Goal: Information Seeking & Learning: Learn about a topic

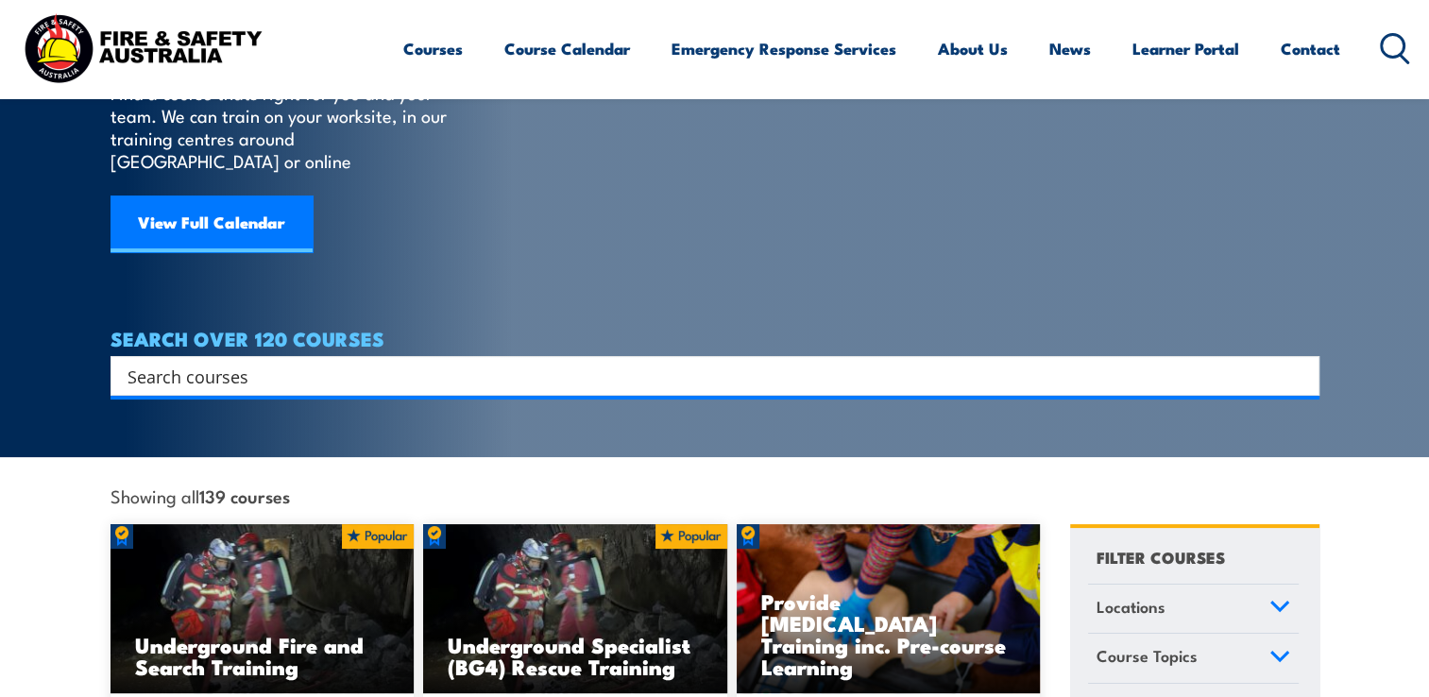
scroll to position [189, 0]
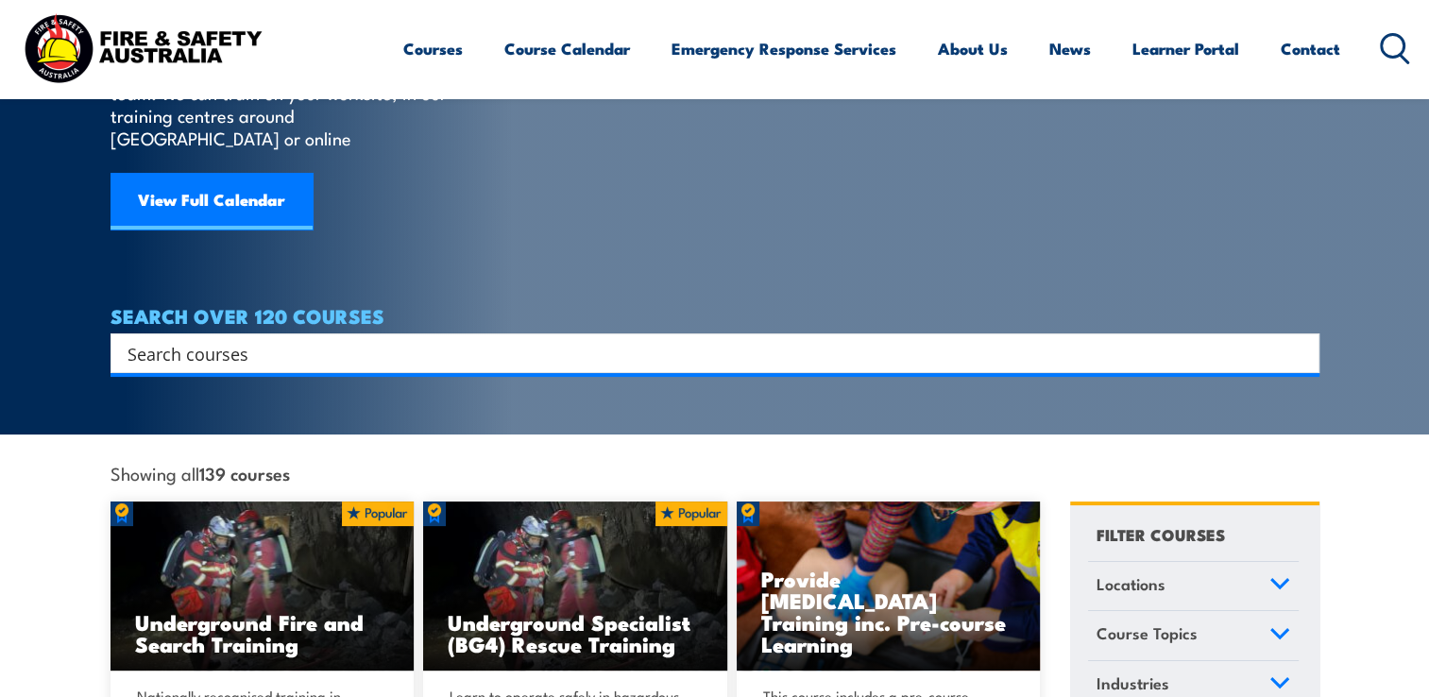
click at [378, 339] on input "Search input" at bounding box center [703, 353] width 1151 height 28
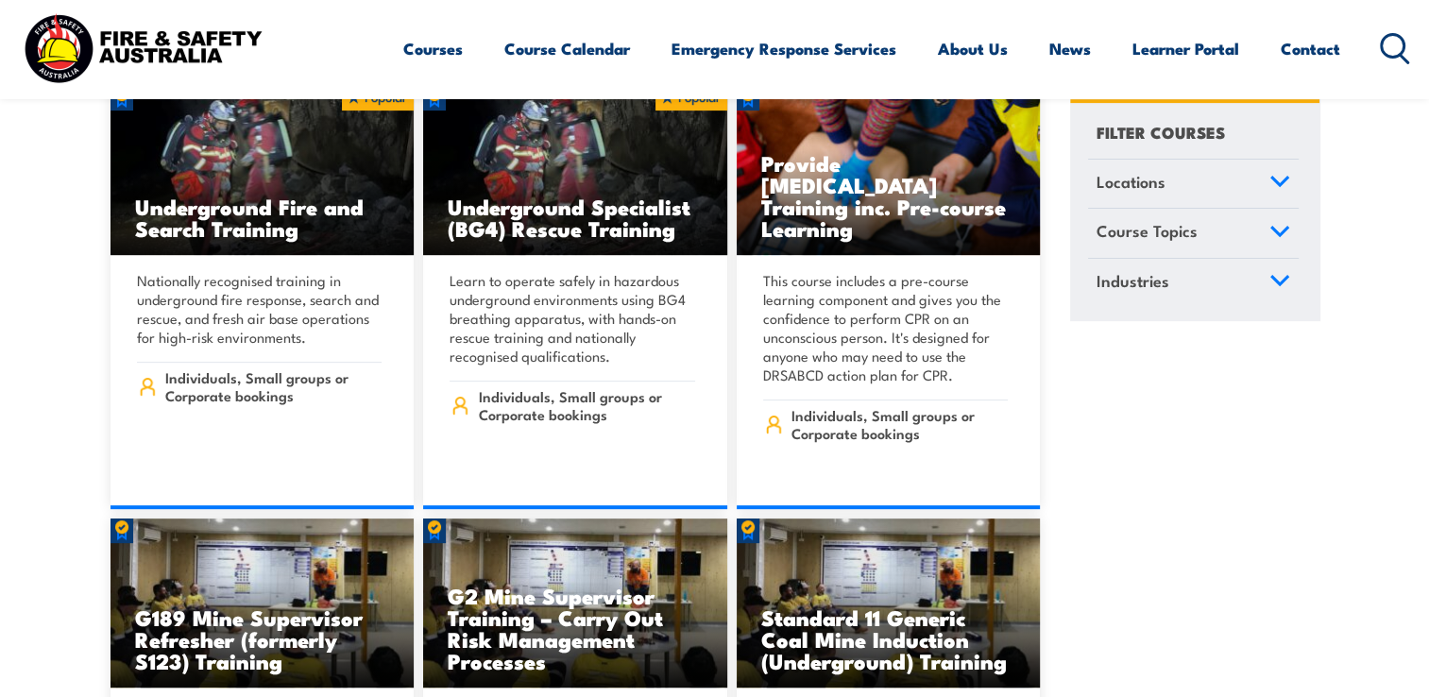
scroll to position [642, 0]
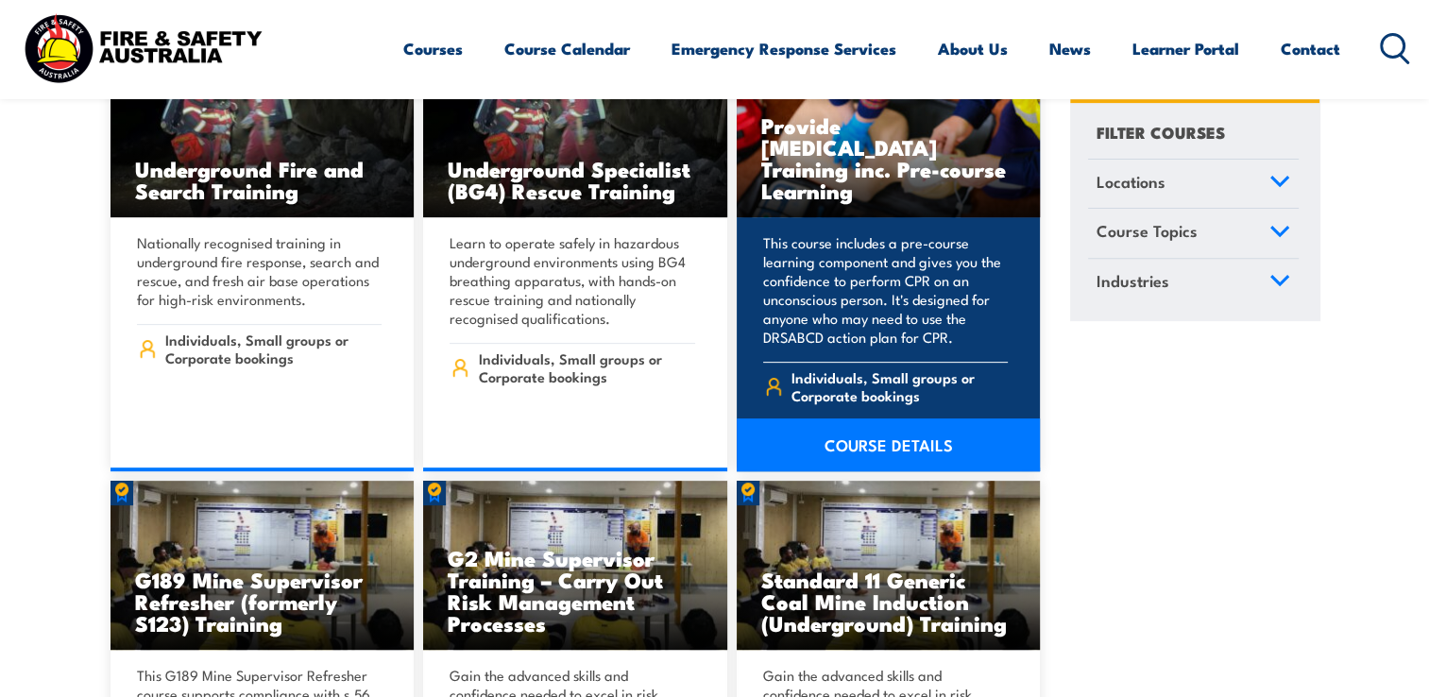
click at [881, 419] on link "COURSE DETAILS" at bounding box center [889, 445] width 304 height 53
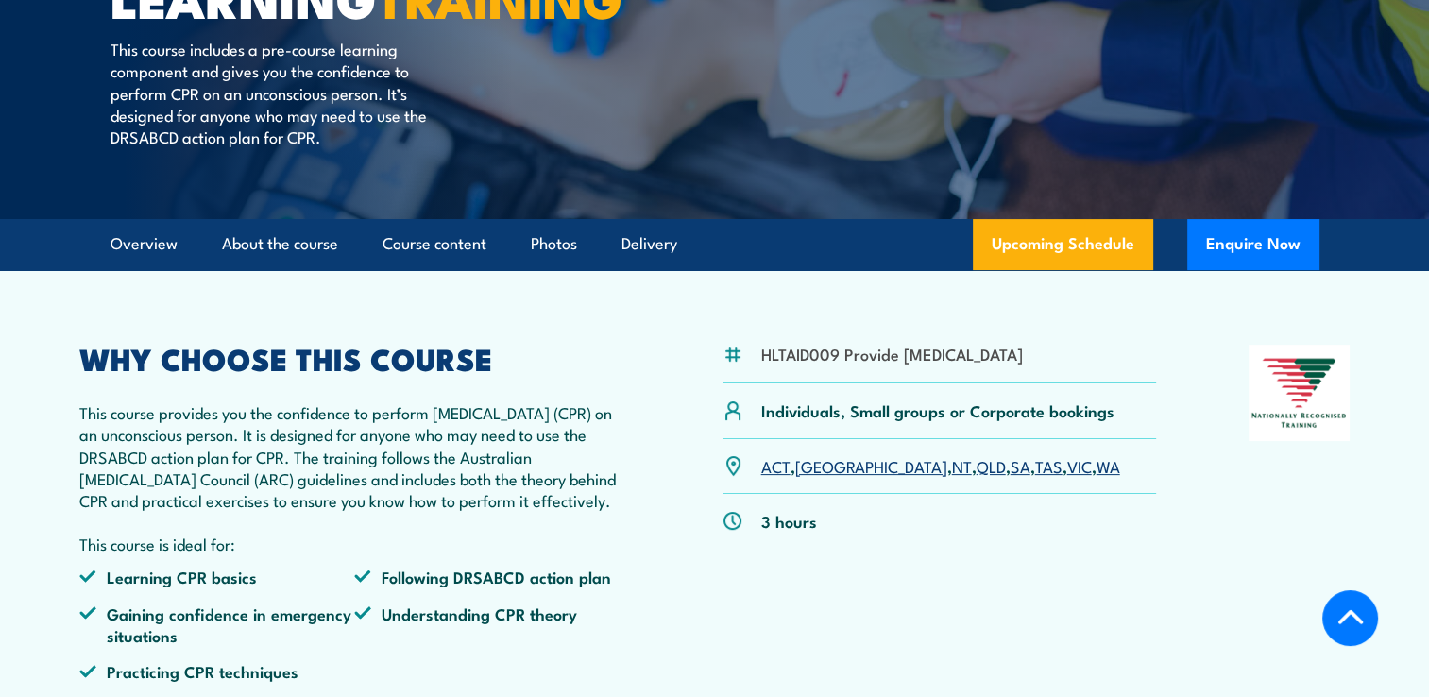
scroll to position [378, 0]
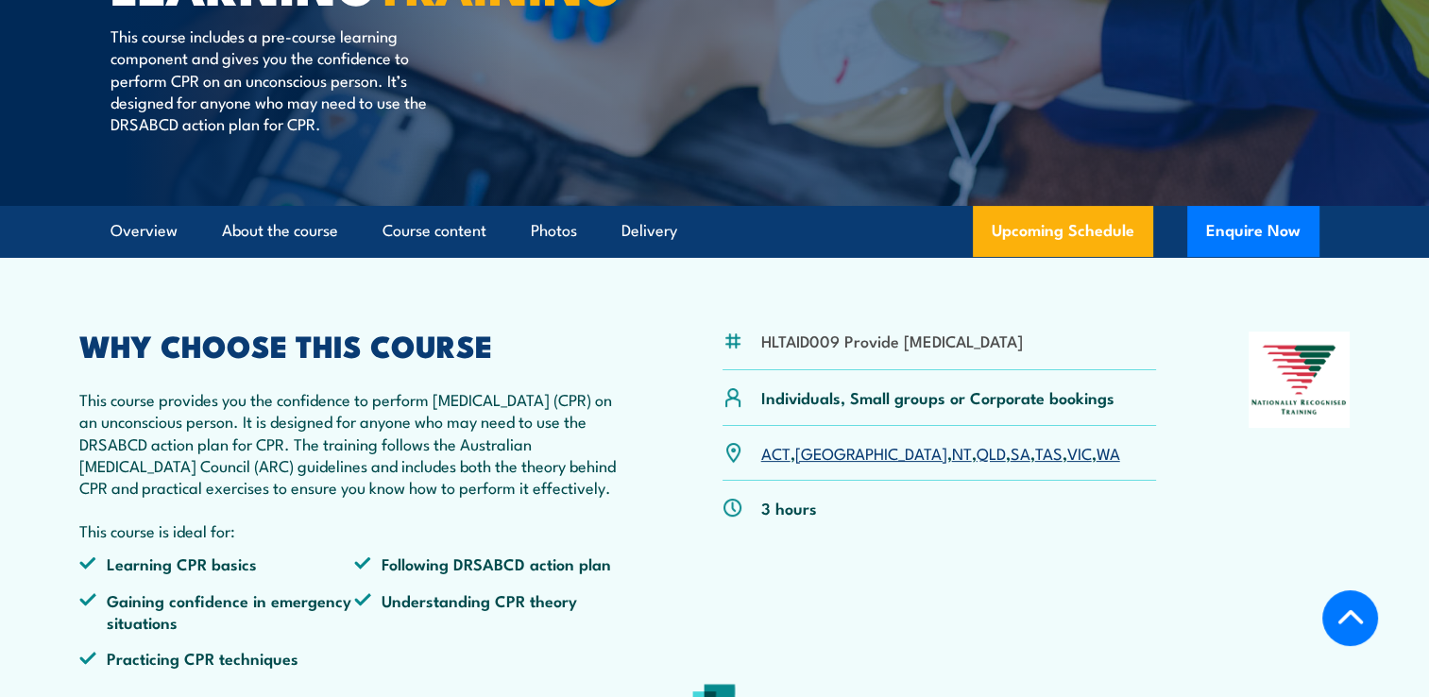
click at [977, 464] on link "QLD" at bounding box center [991, 452] width 29 height 23
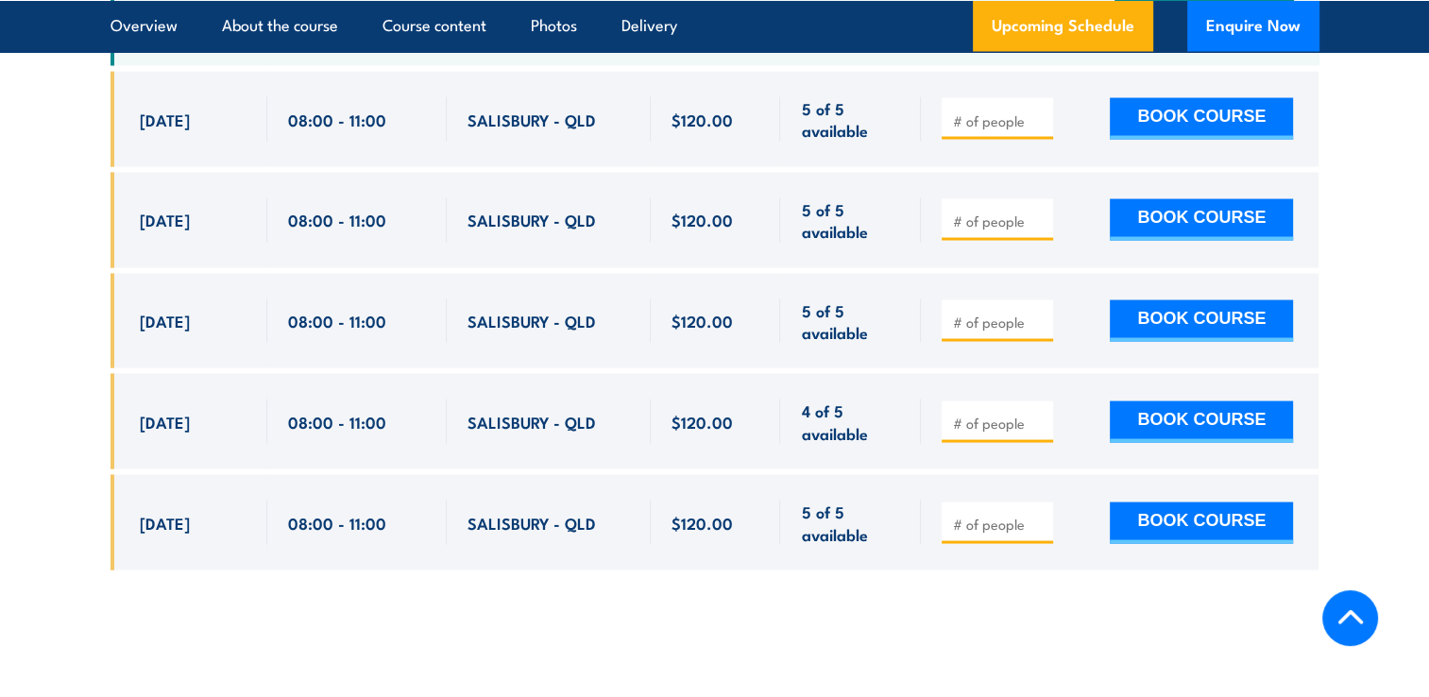
scroll to position [3586, 0]
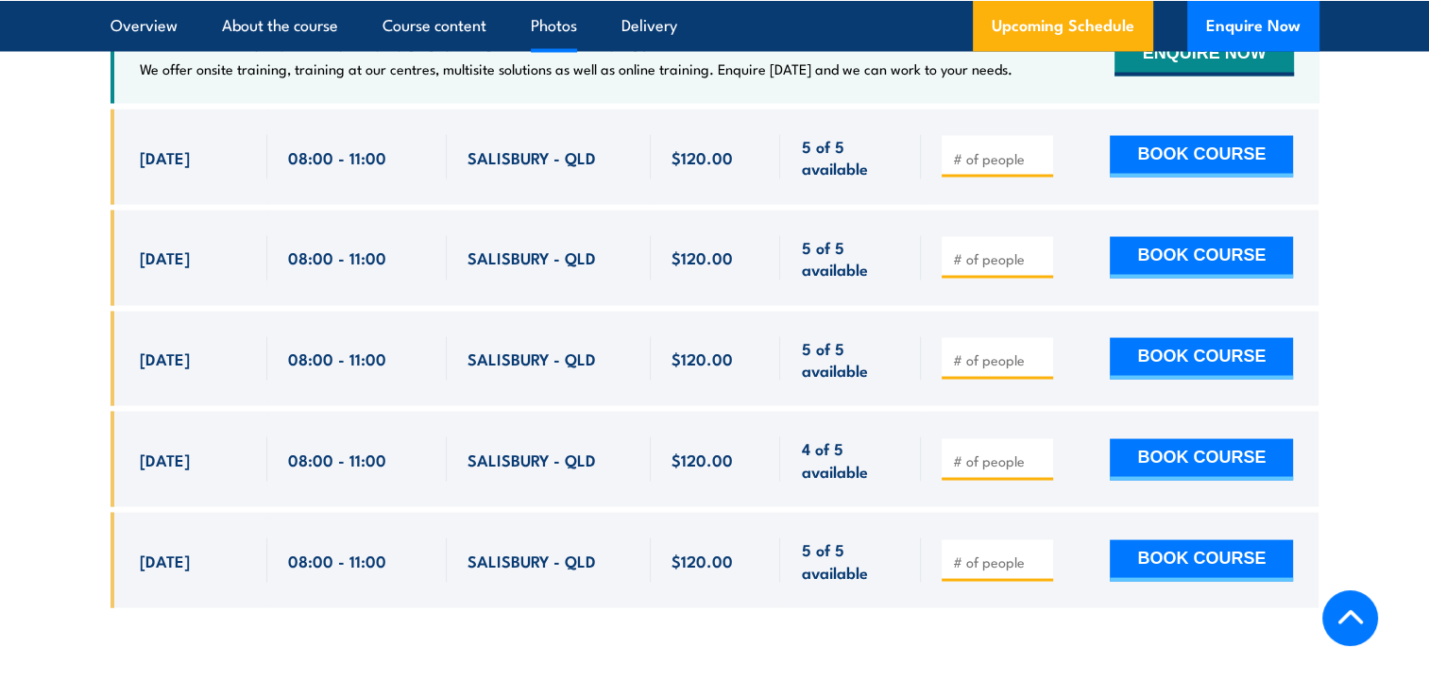
click at [565, 32] on link "Photos" at bounding box center [554, 25] width 46 height 50
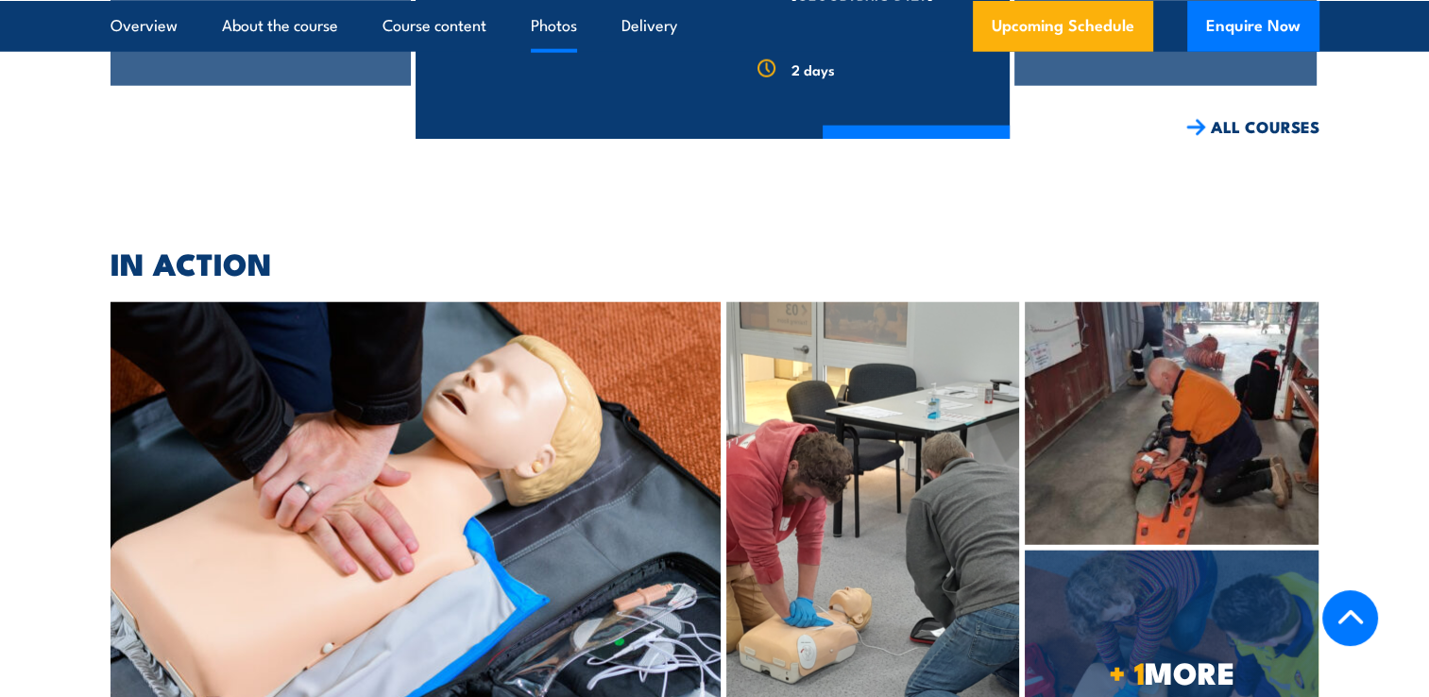
scroll to position [4997, 0]
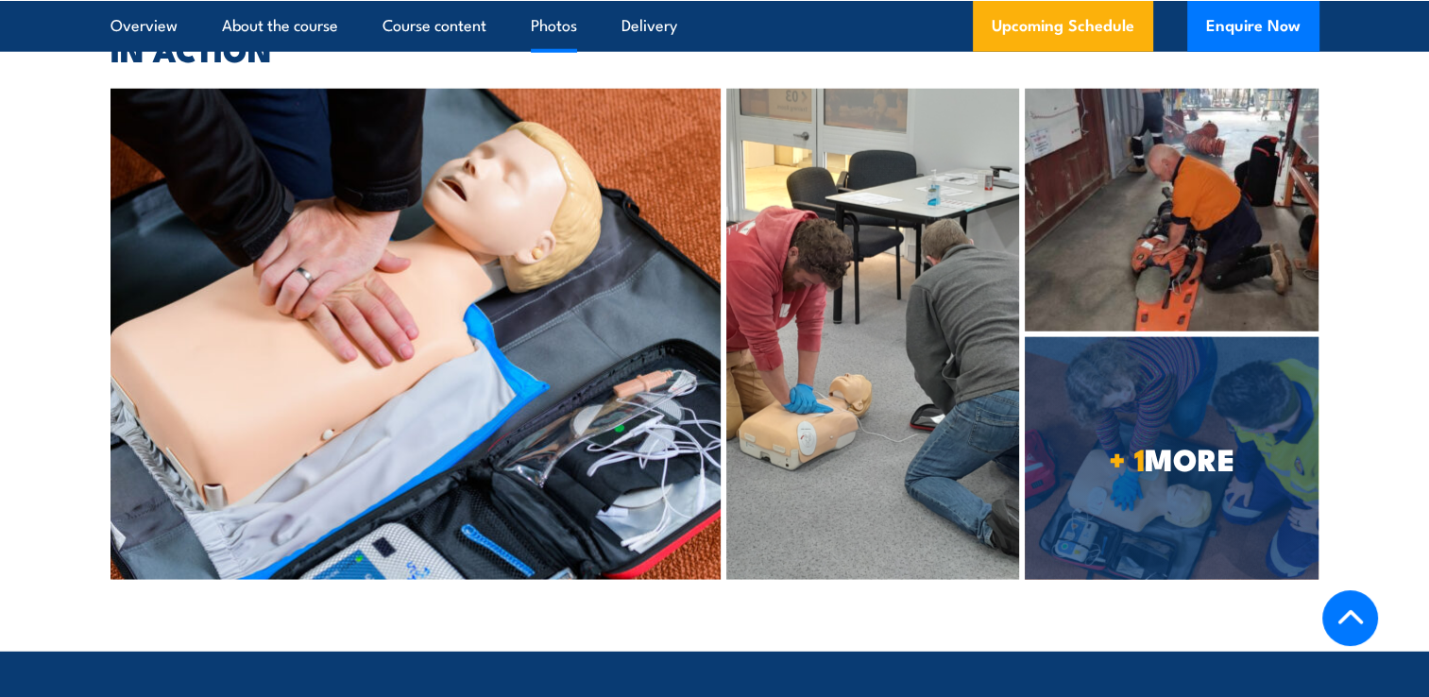
click at [423, 380] on img at bounding box center [416, 334] width 611 height 491
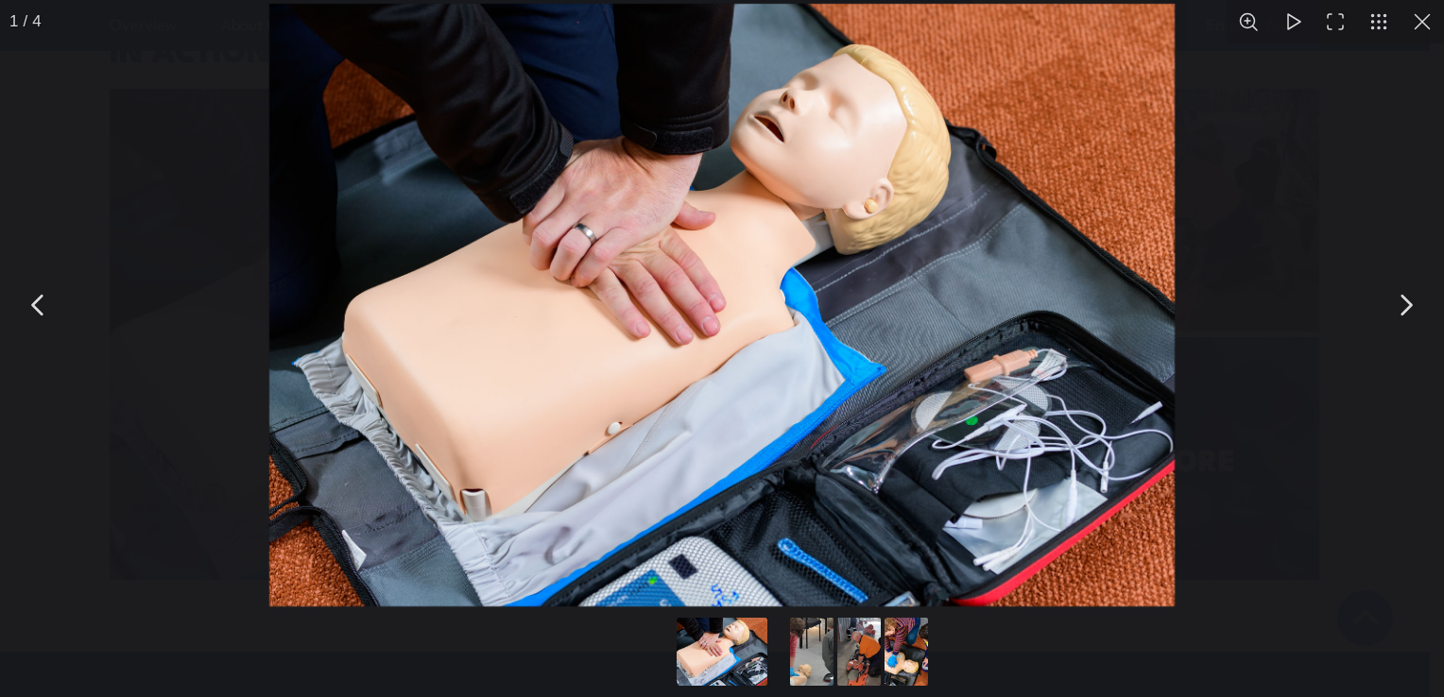
click at [1406, 304] on button "You can close this modal content with the ESC key" at bounding box center [1404, 305] width 47 height 47
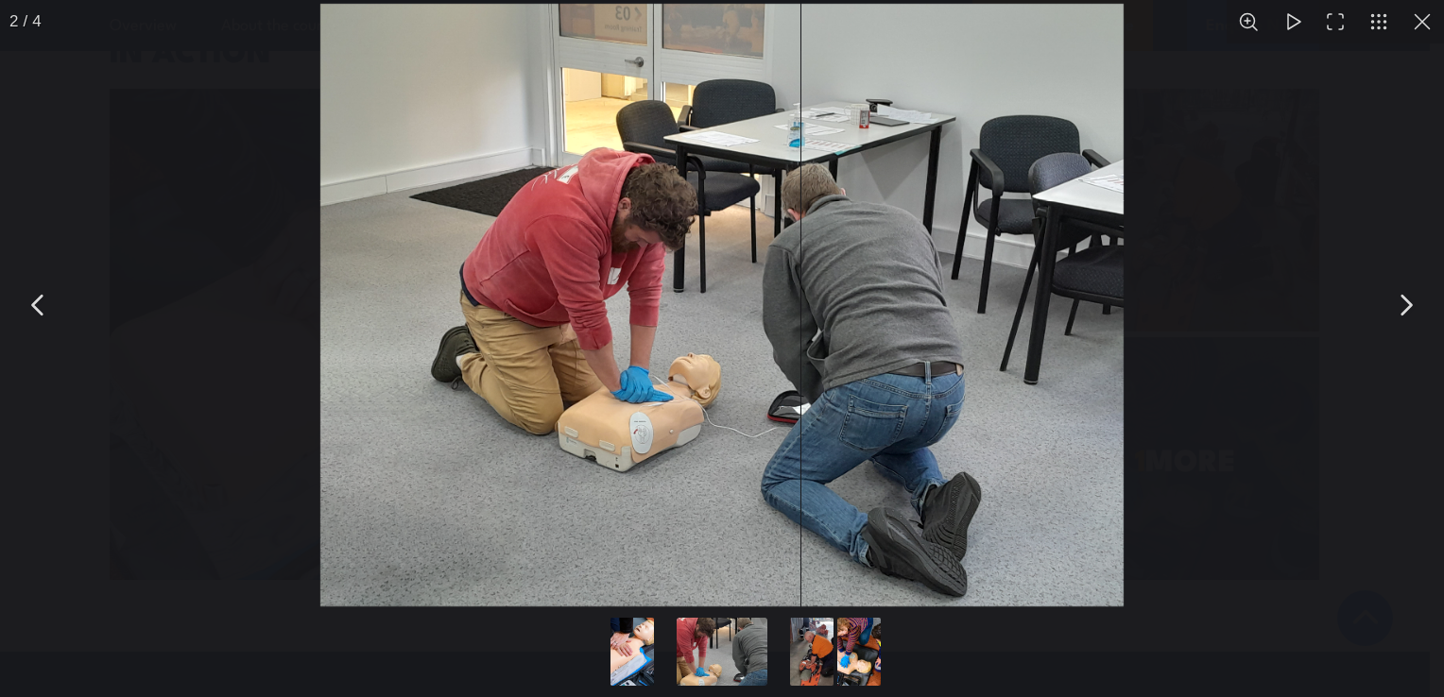
click at [1406, 304] on button "You can close this modal content with the ESC key" at bounding box center [1404, 305] width 47 height 47
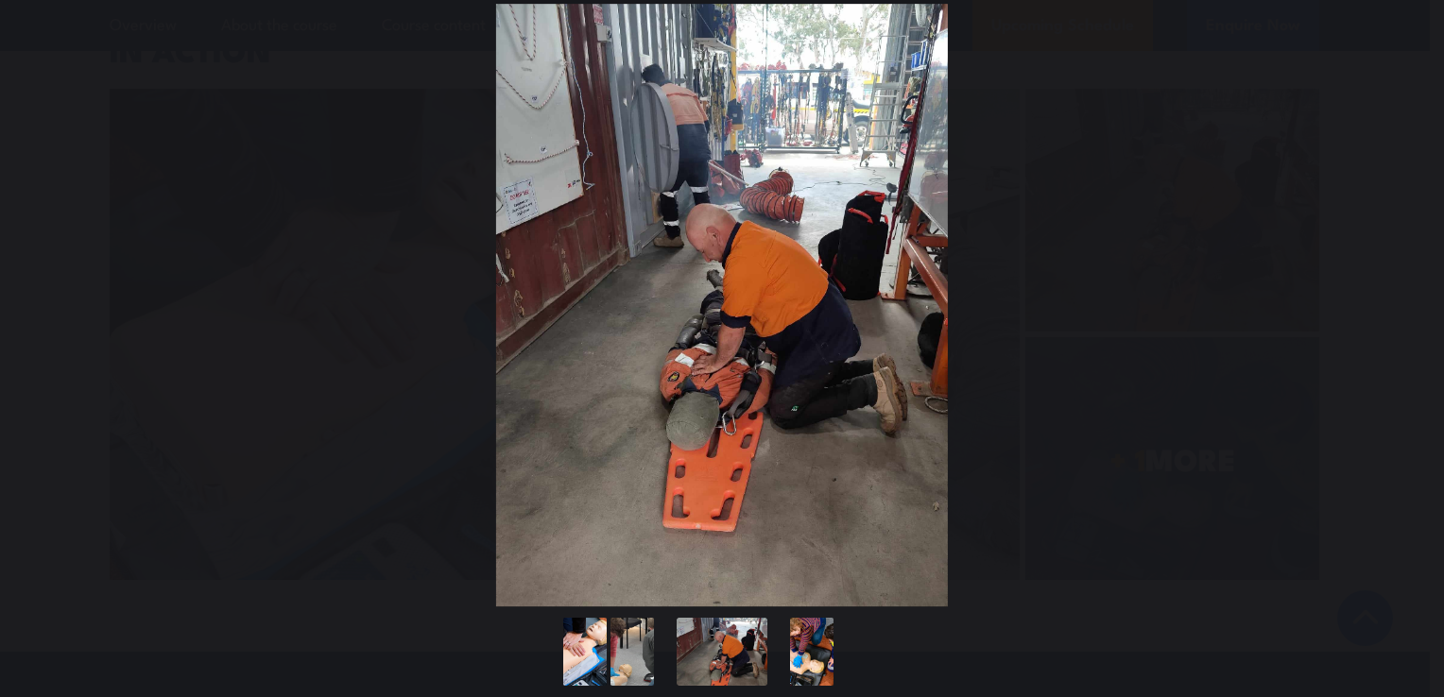
click at [1406, 304] on button "You can close this modal content with the ESC key" at bounding box center [1404, 305] width 47 height 47
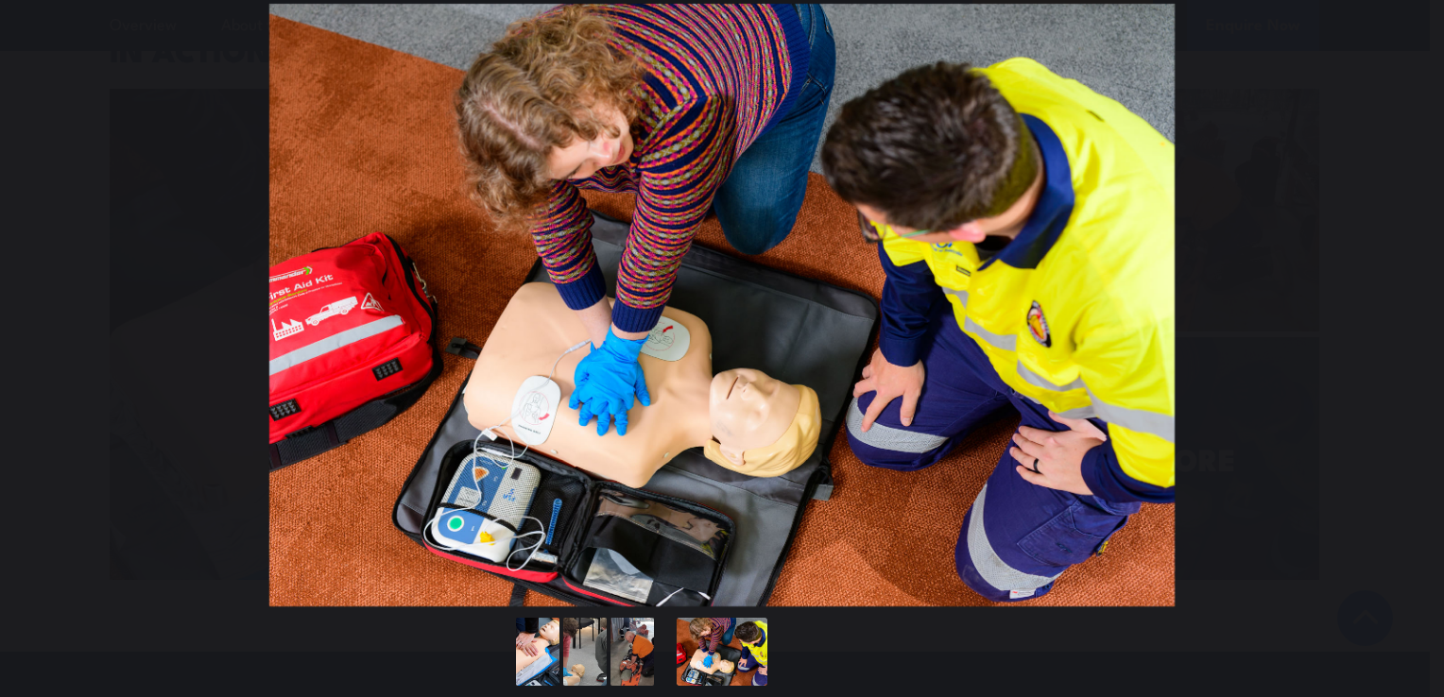
click at [1406, 304] on button "You can close this modal content with the ESC key" at bounding box center [1404, 305] width 47 height 47
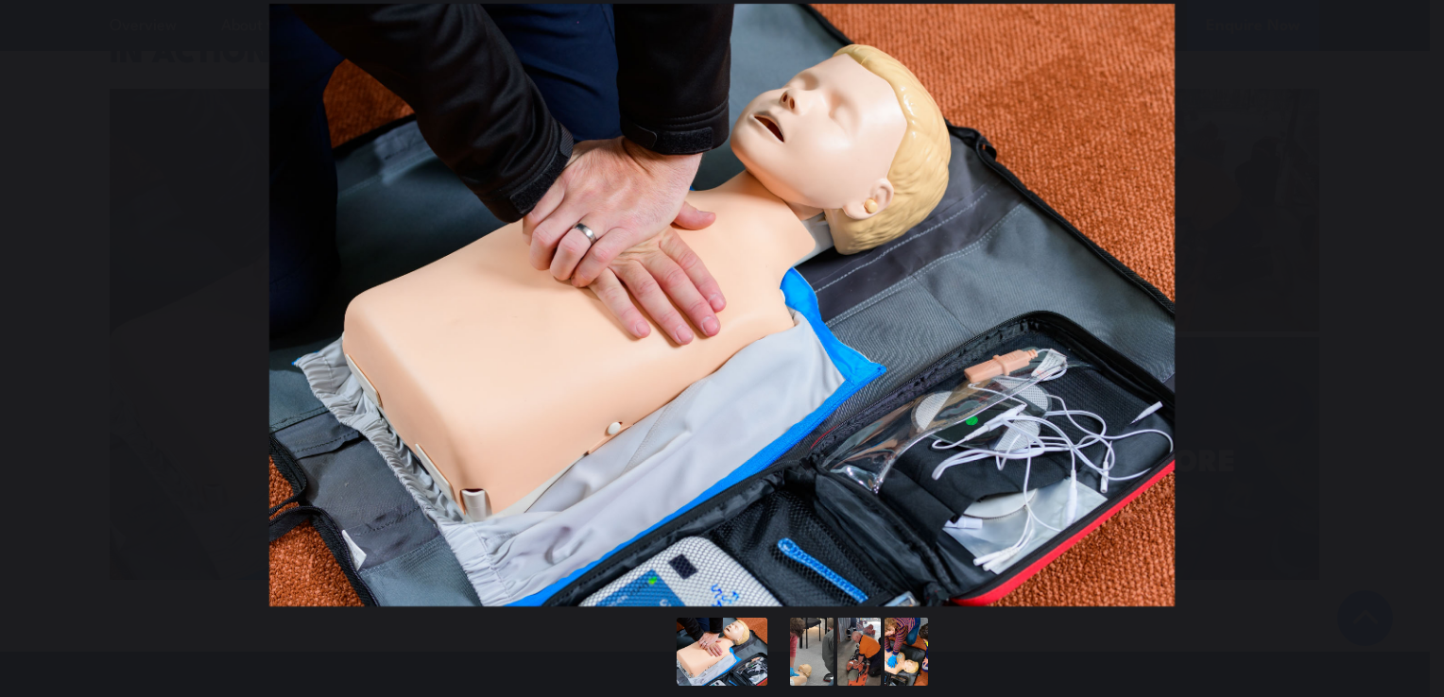
click at [1406, 304] on button "You can close this modal content with the ESC key" at bounding box center [1404, 305] width 47 height 47
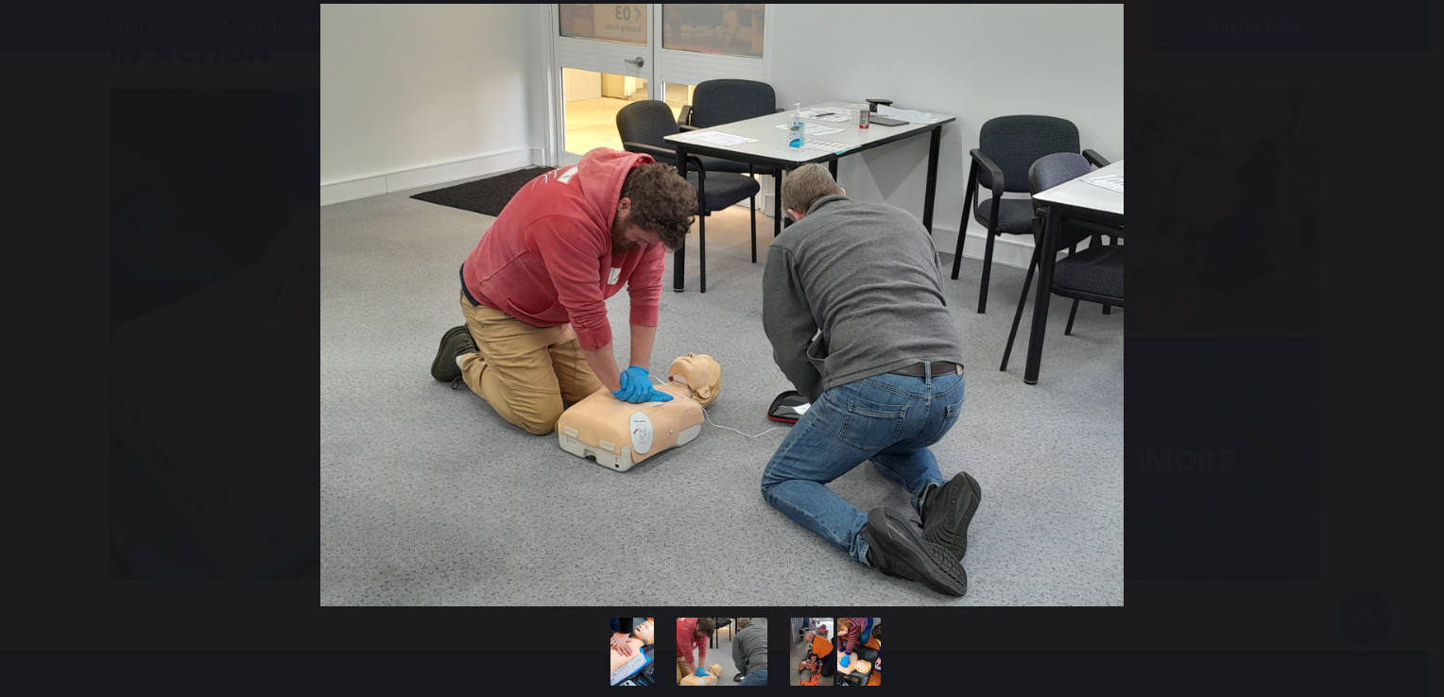
click at [1406, 304] on button "You can close this modal content with the ESC key" at bounding box center [1404, 305] width 47 height 47
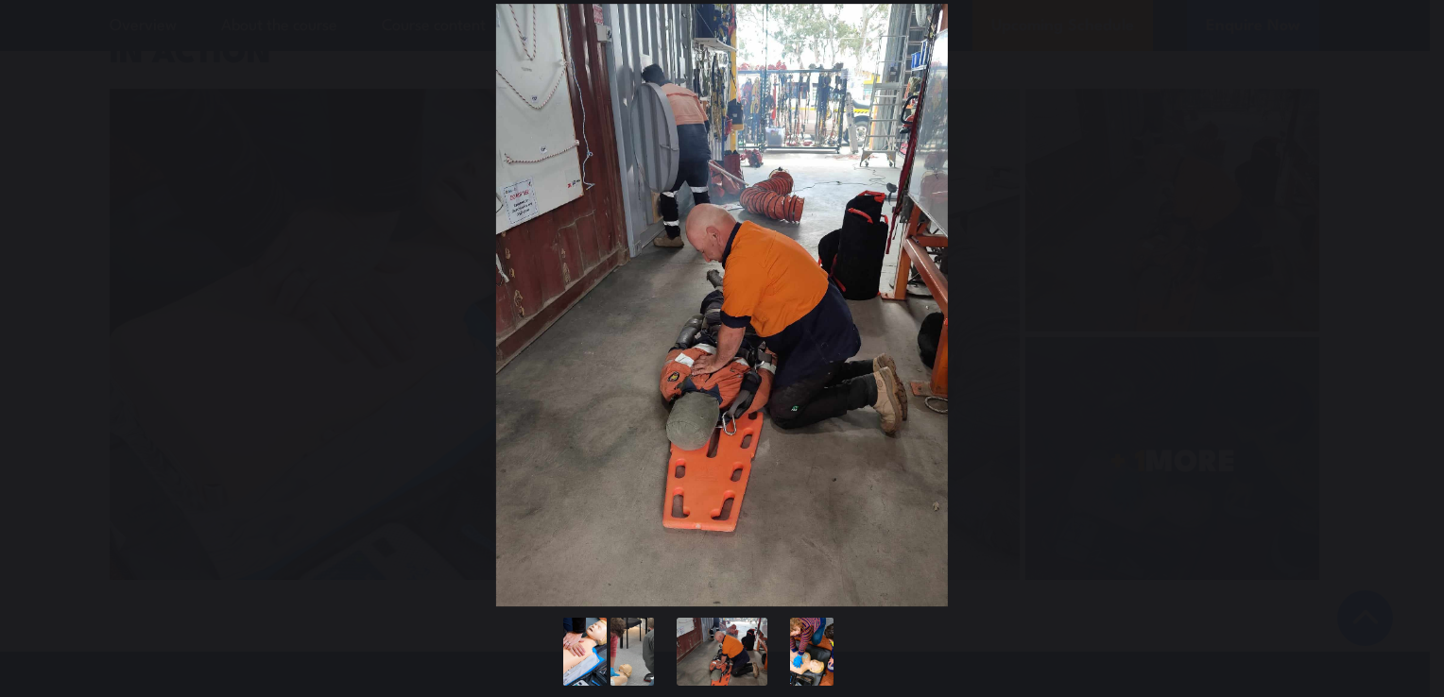
click at [1406, 304] on button "You can close this modal content with the ESC key" at bounding box center [1404, 305] width 47 height 47
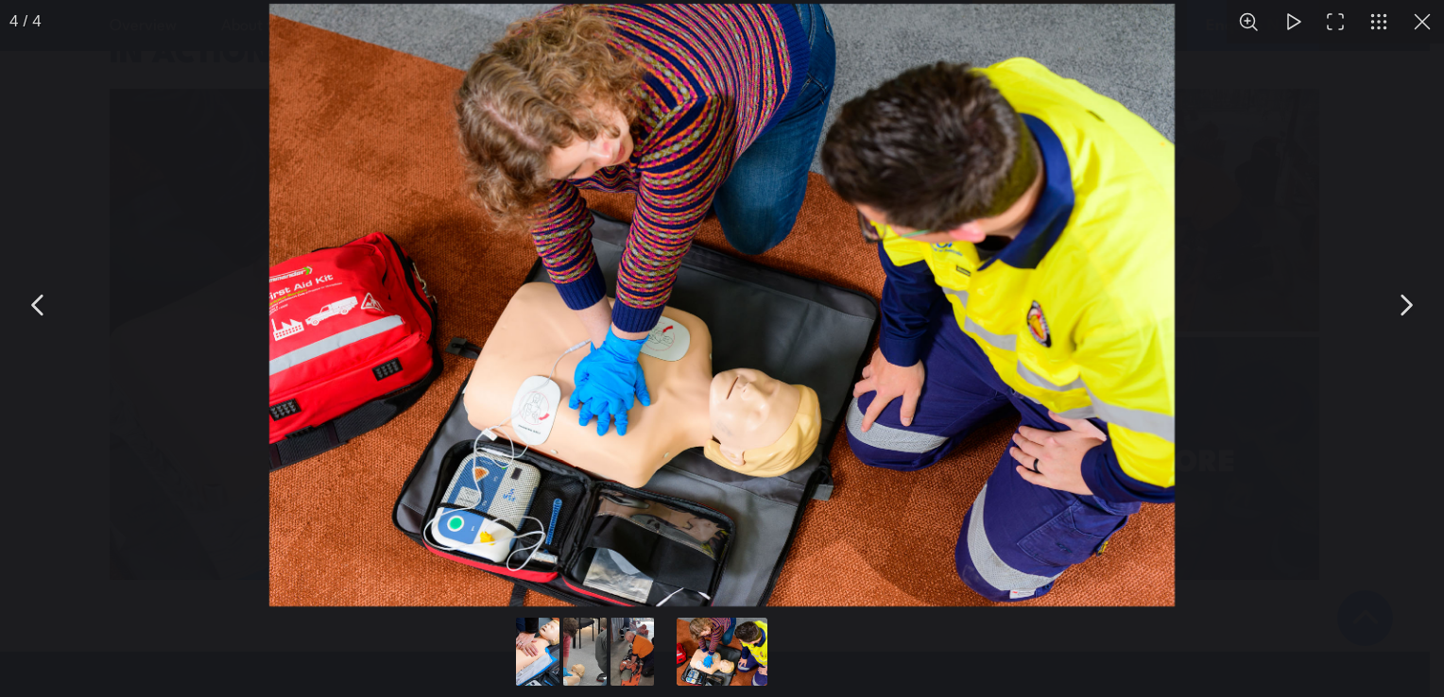
click at [34, 300] on button "You can close this modal content with the ESC key" at bounding box center [38, 305] width 47 height 47
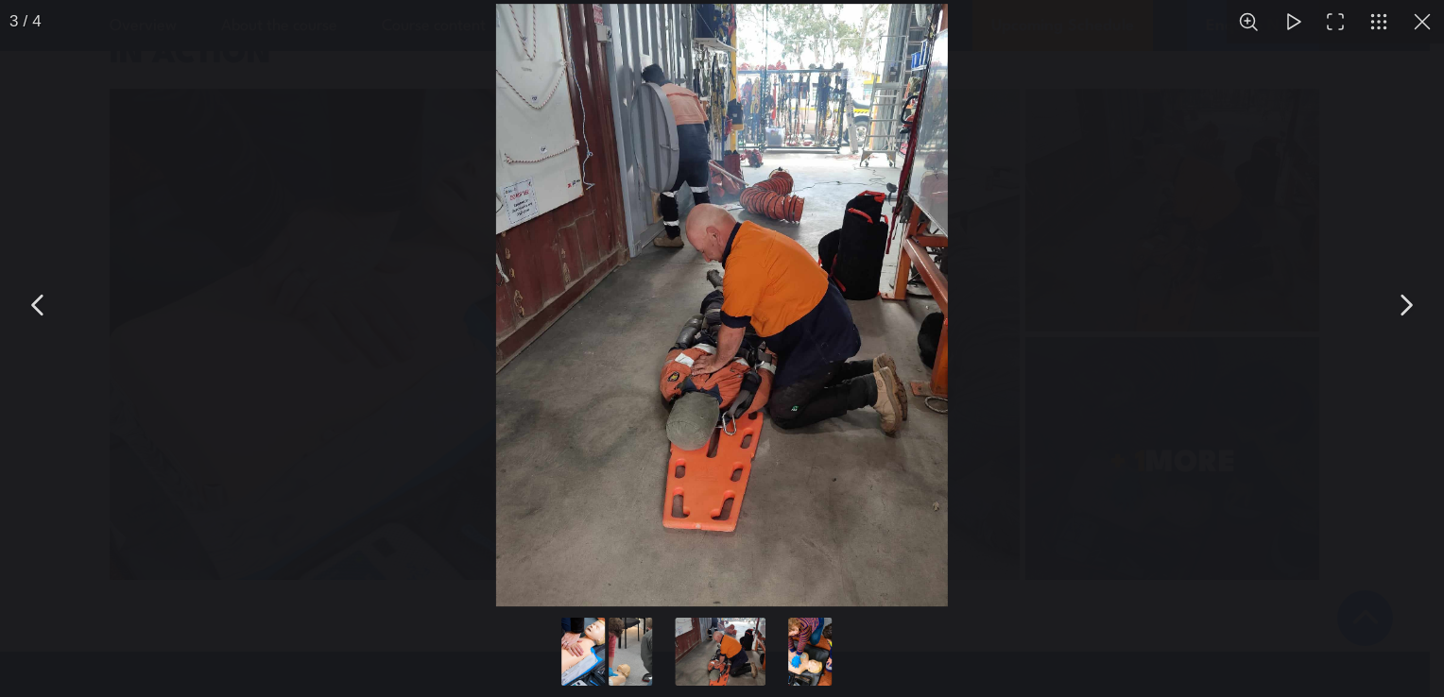
click at [34, 300] on button "You can close this modal content with the ESC key" at bounding box center [38, 305] width 47 height 47
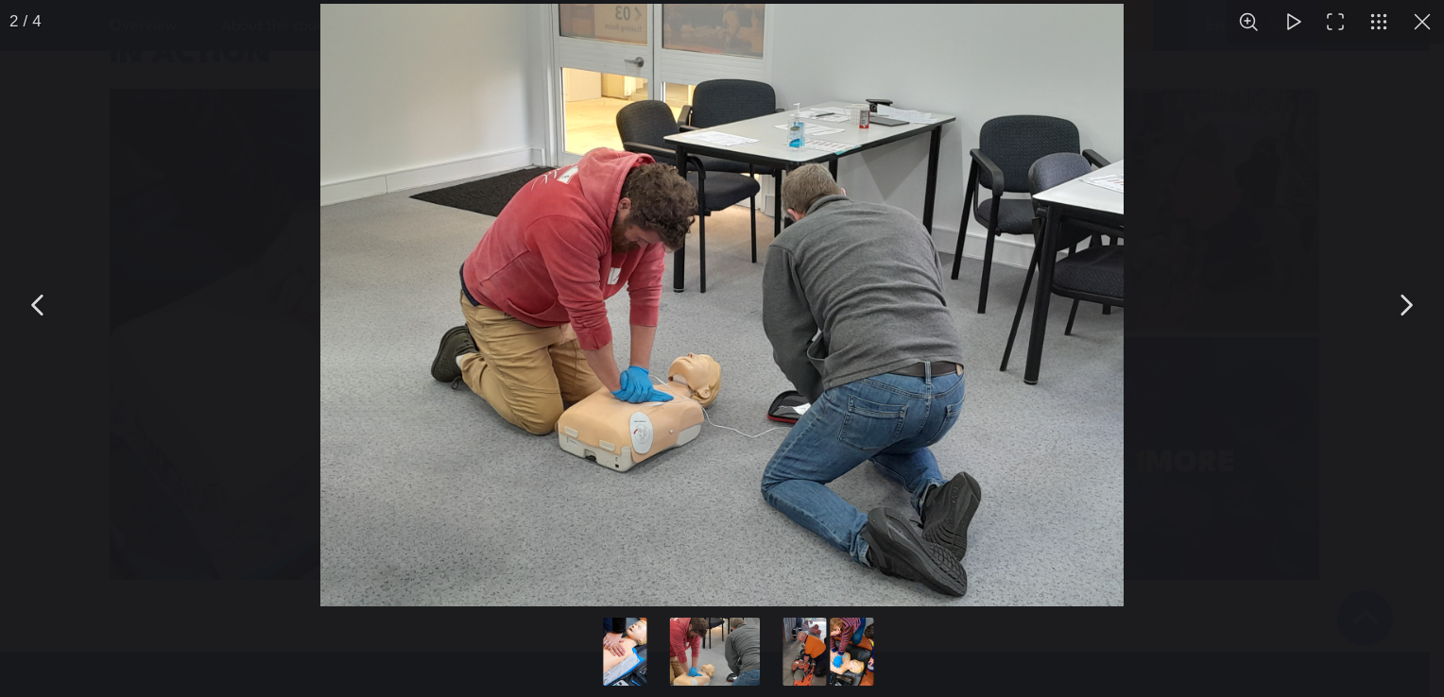
click at [34, 300] on button "You can close this modal content with the ESC key" at bounding box center [38, 305] width 47 height 47
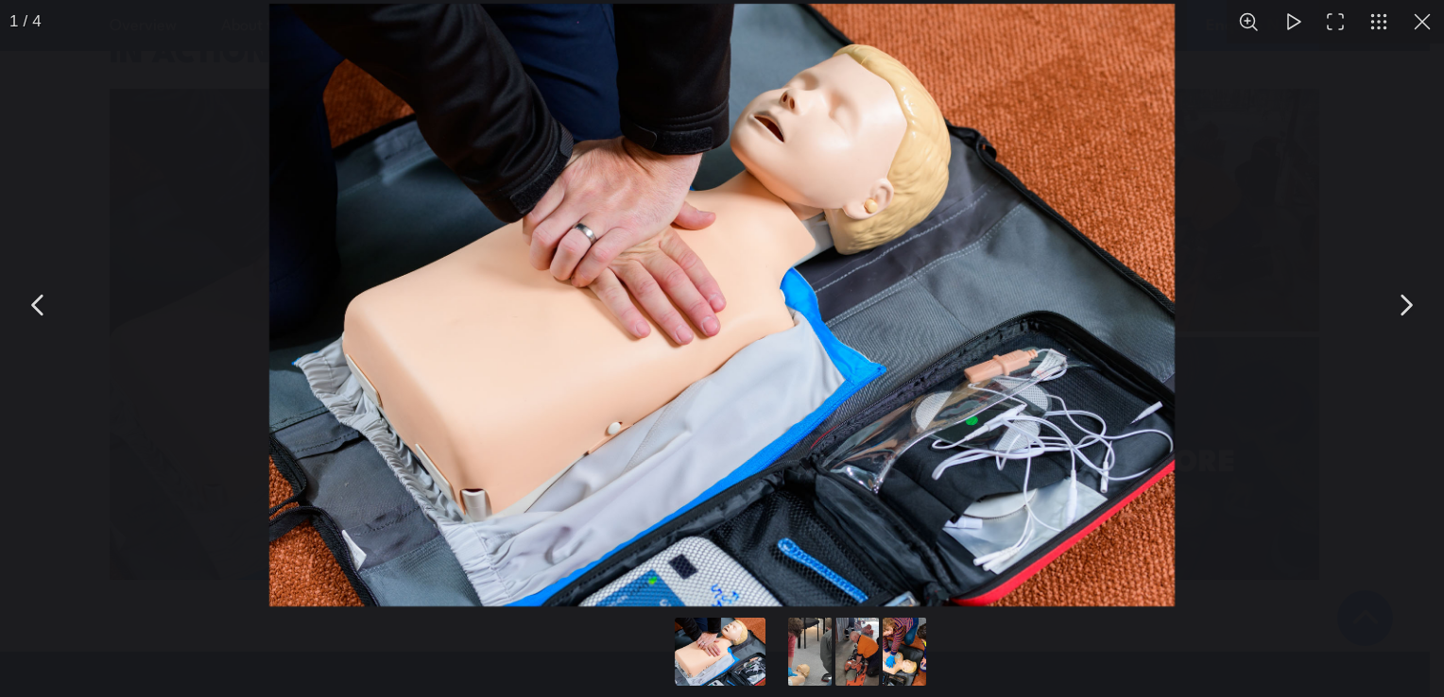
click at [34, 300] on button "You can close this modal content with the ESC key" at bounding box center [38, 305] width 47 height 47
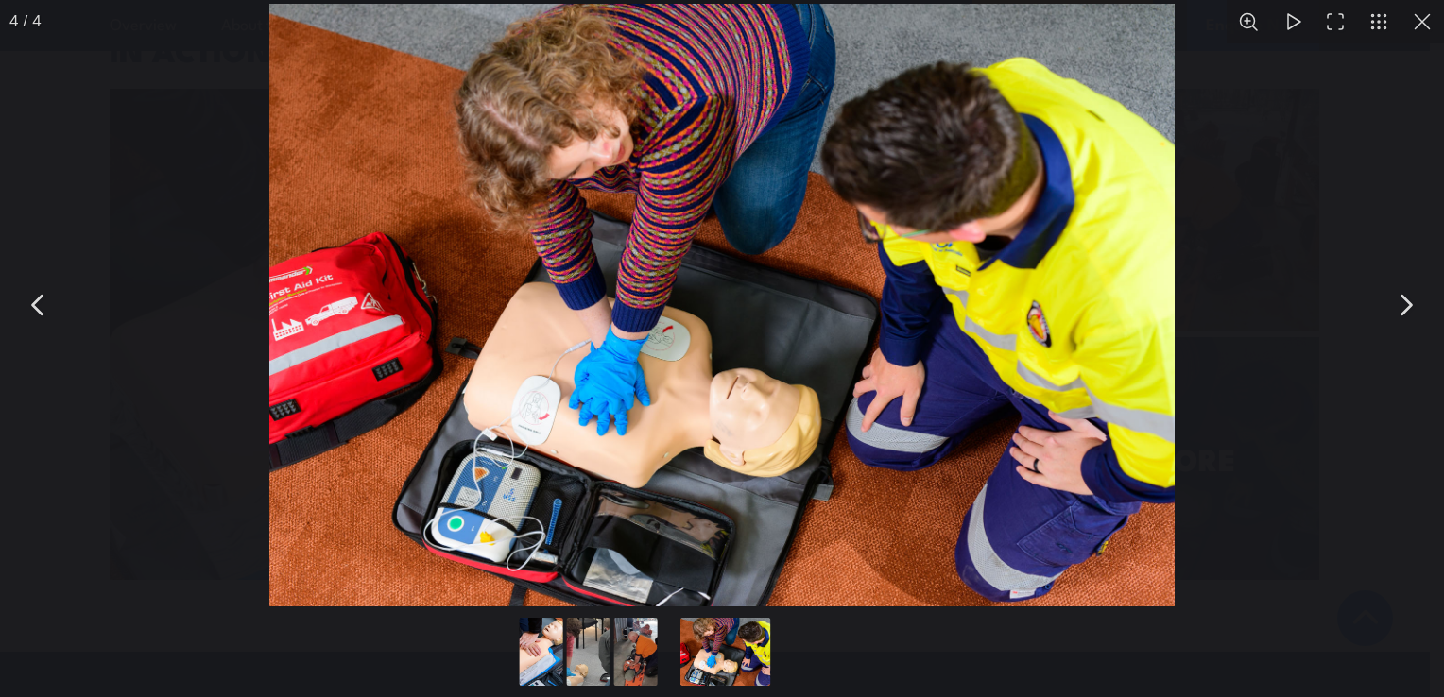
click at [34, 300] on button "You can close this modal content with the ESC key" at bounding box center [38, 305] width 47 height 47
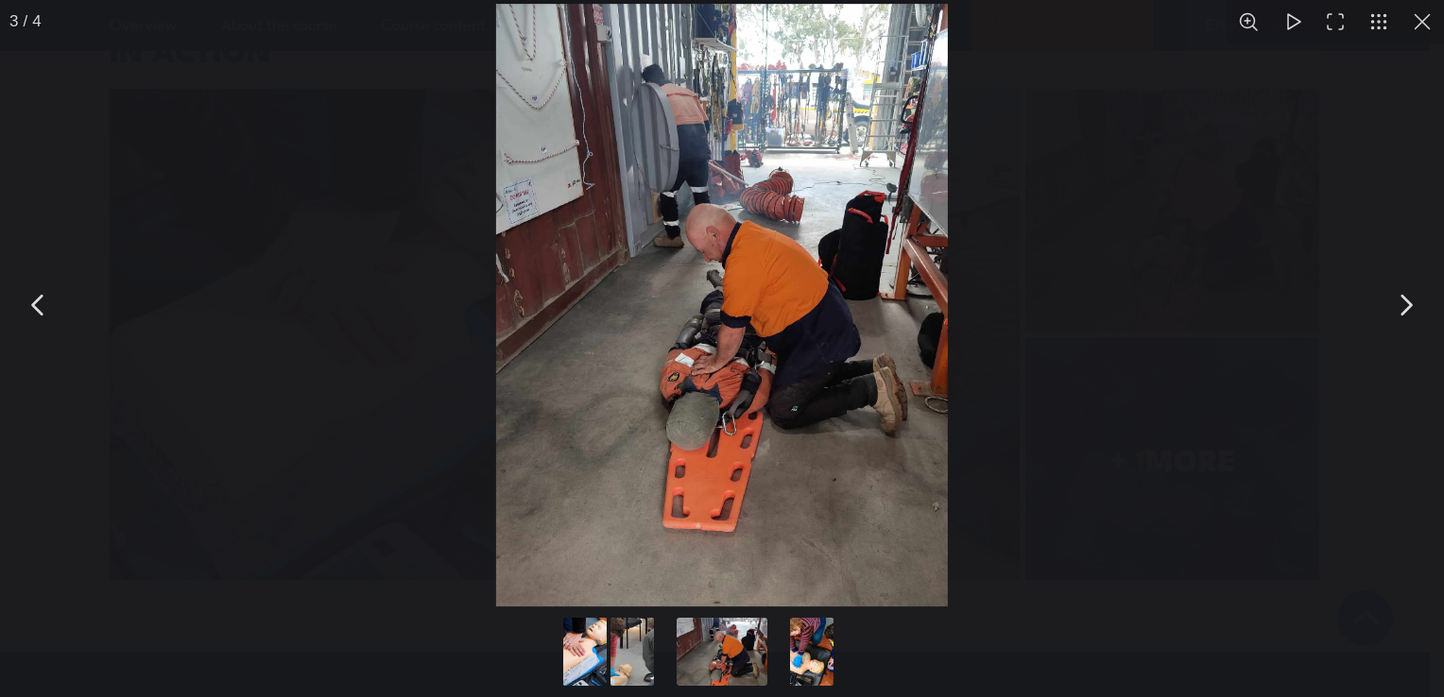
click at [1417, 17] on button "You can close this modal content with the ESC key" at bounding box center [1421, 21] width 43 height 43
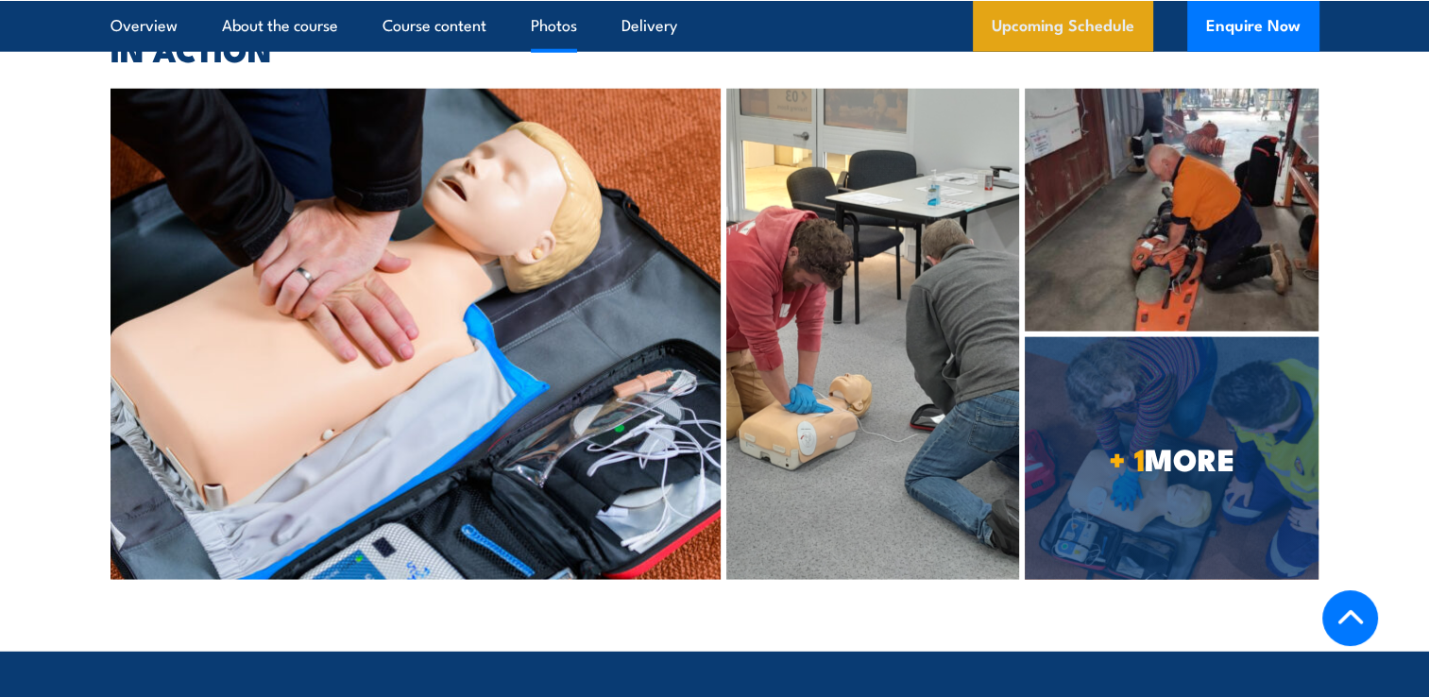
click at [1077, 23] on link "Upcoming Schedule" at bounding box center [1063, 25] width 180 height 51
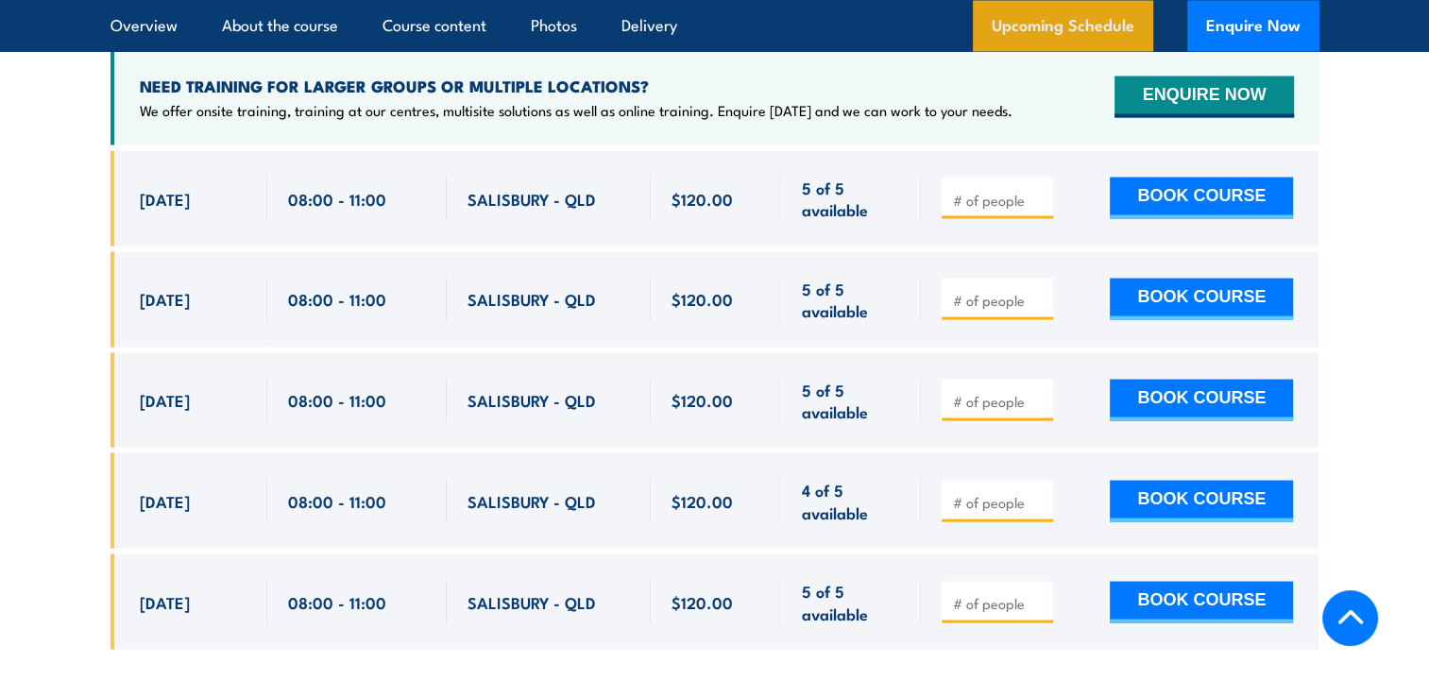
scroll to position [3460, 0]
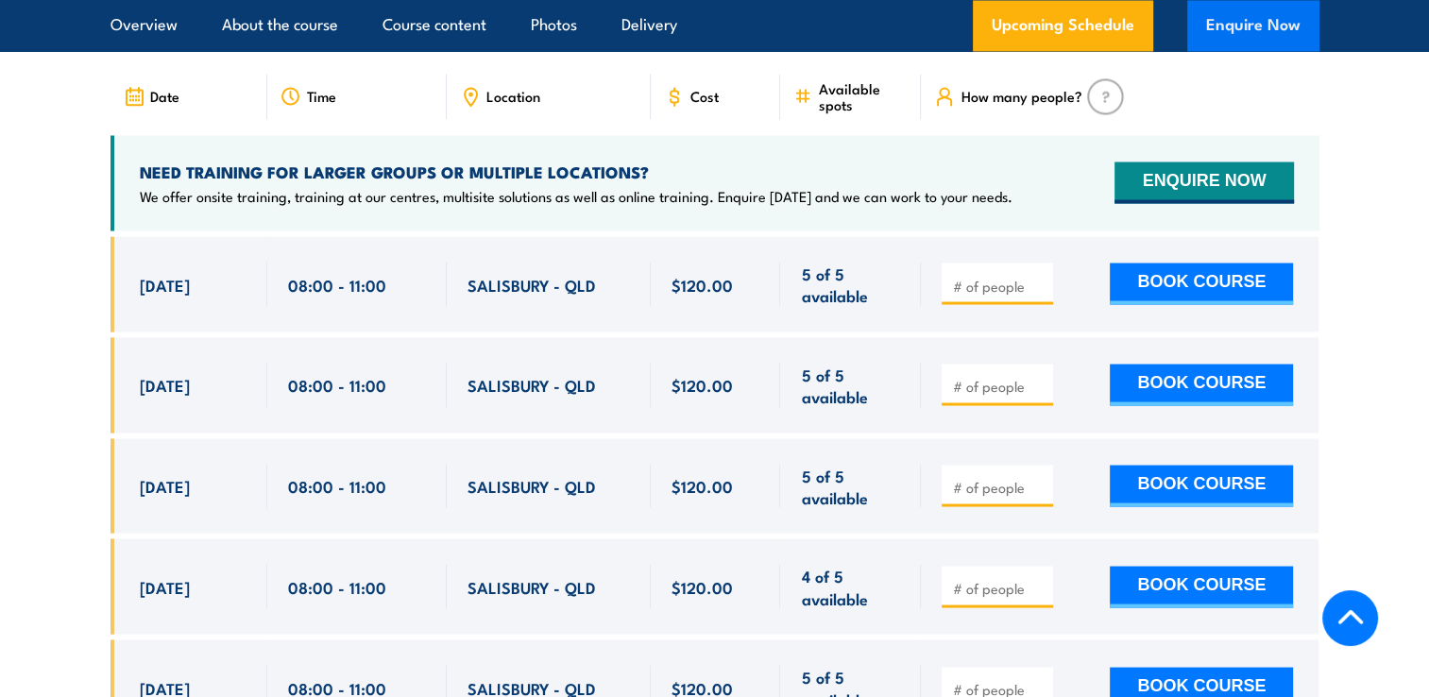
click at [1249, 21] on button "Enquire Now" at bounding box center [1254, 25] width 132 height 51
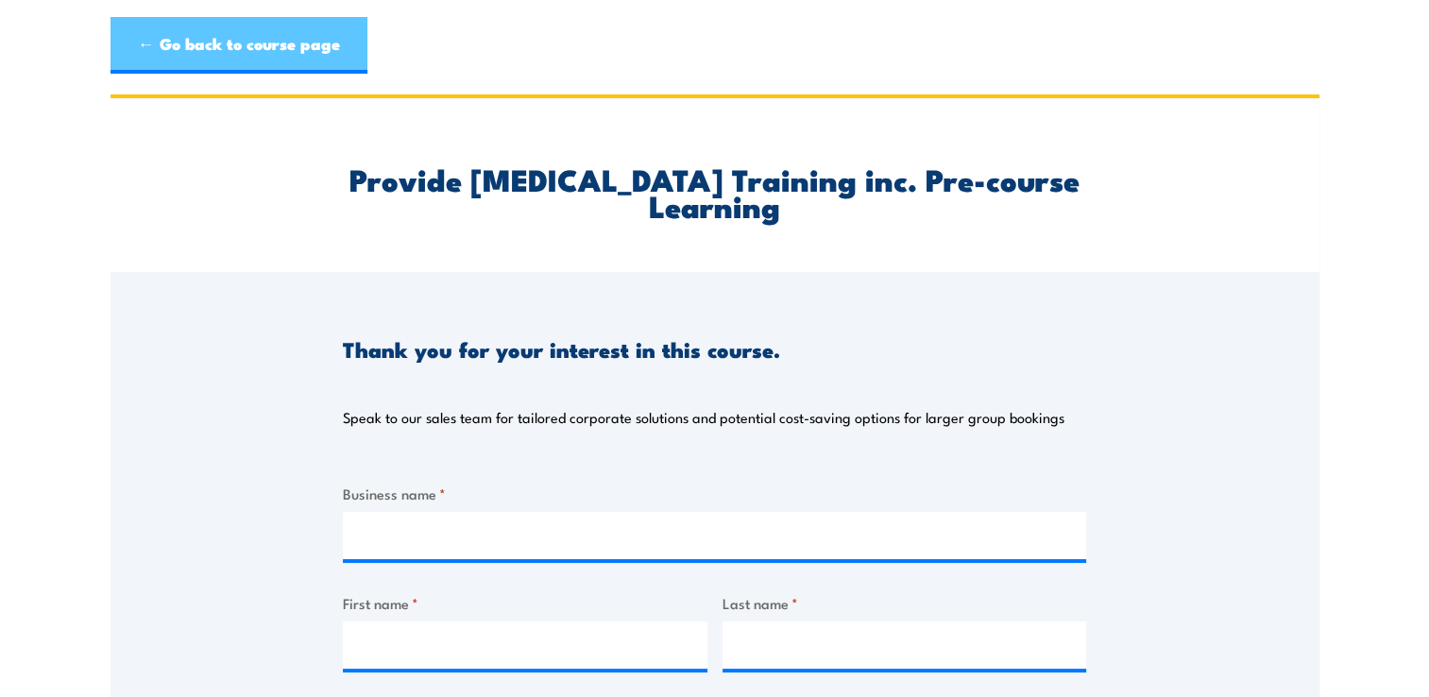
click at [218, 36] on link "← Go back to course page" at bounding box center [239, 45] width 257 height 57
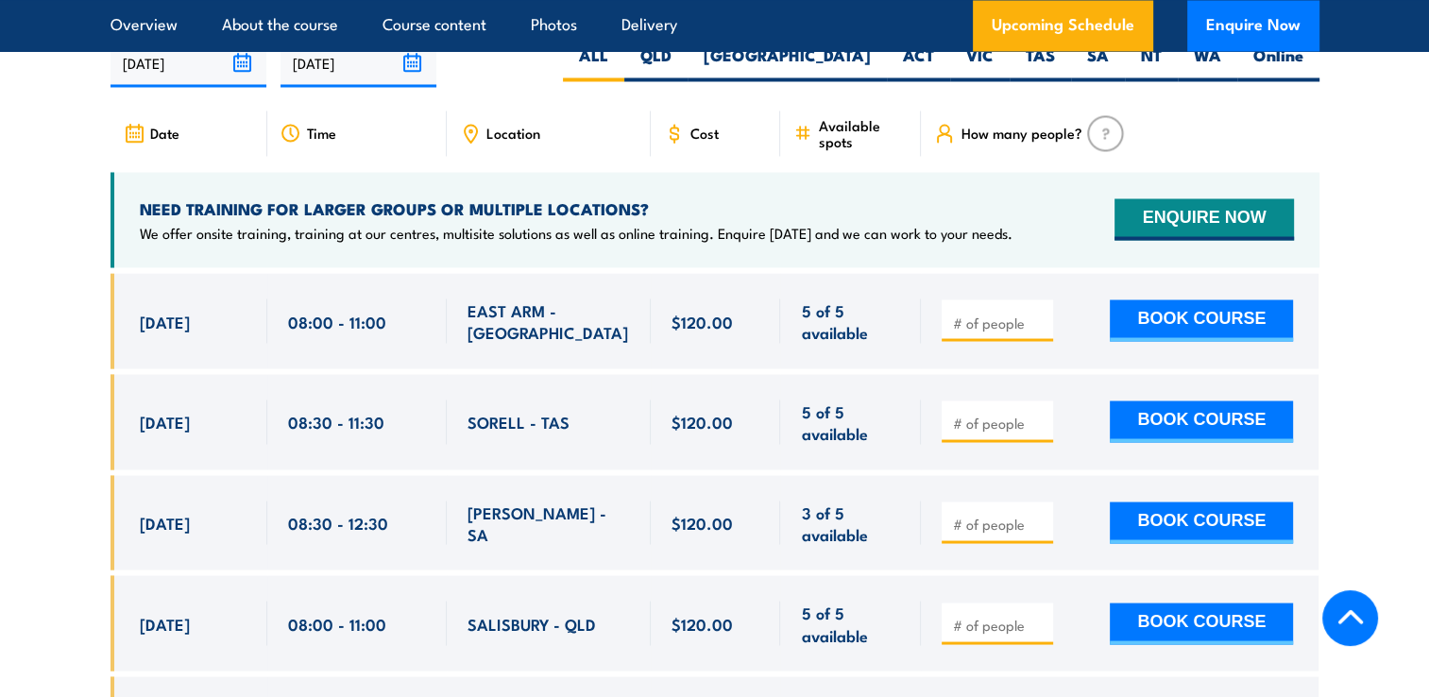
scroll to position [3422, 0]
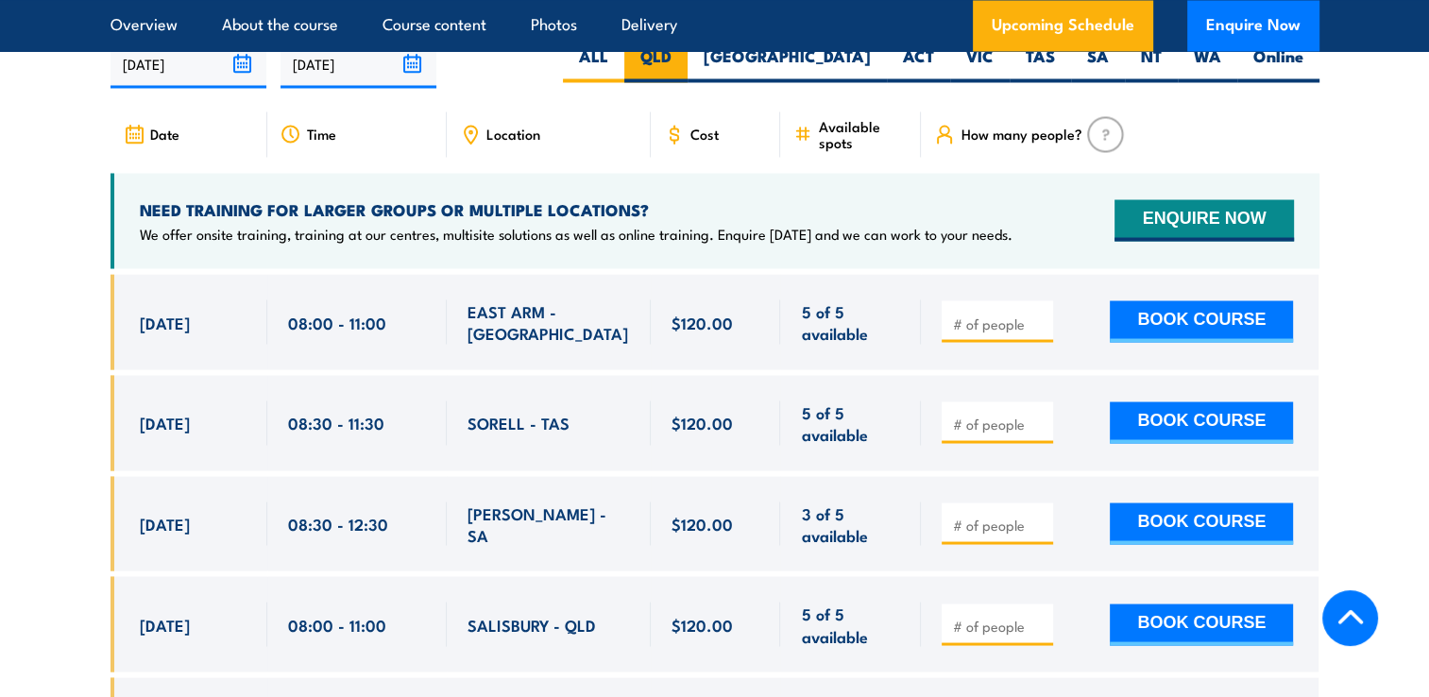
click at [688, 82] on label "QLD" at bounding box center [655, 63] width 63 height 37
click at [684, 58] on input "QLD" at bounding box center [678, 51] width 12 height 12
radio input "true"
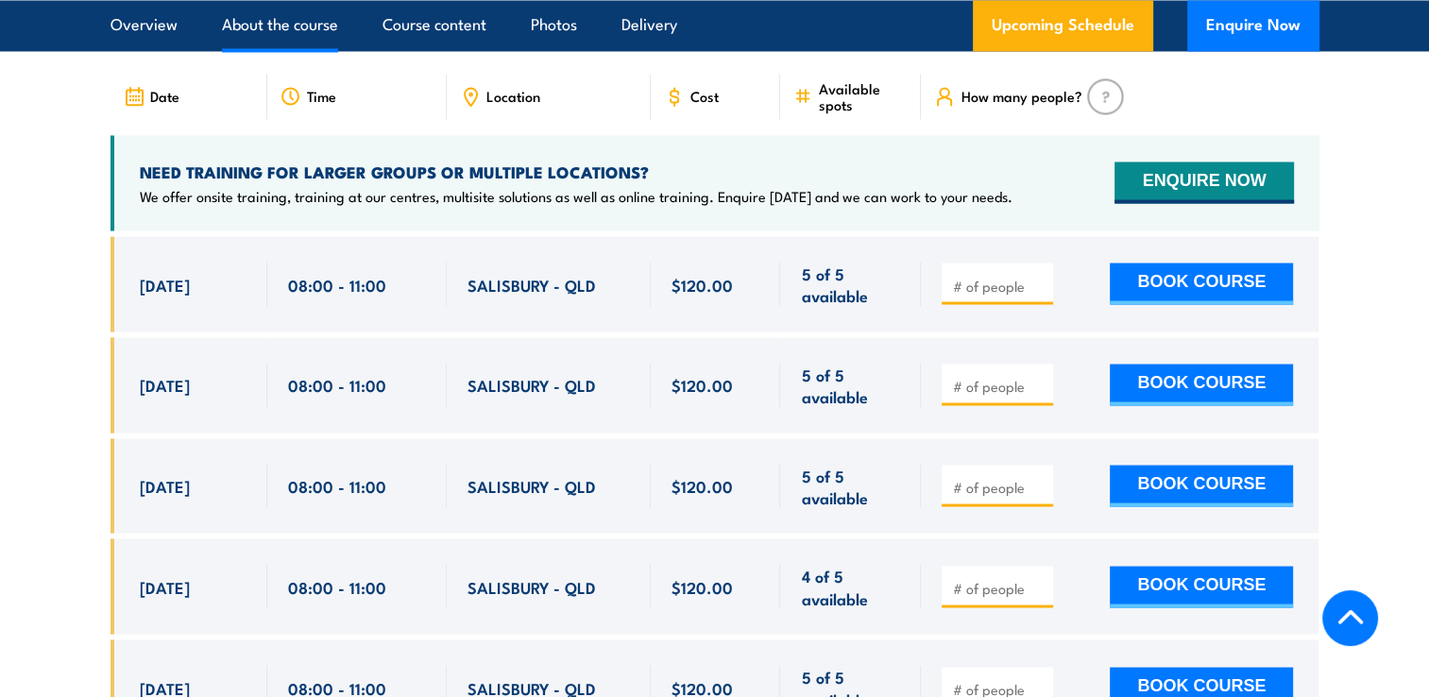
click at [273, 24] on link "About the course" at bounding box center [280, 25] width 116 height 50
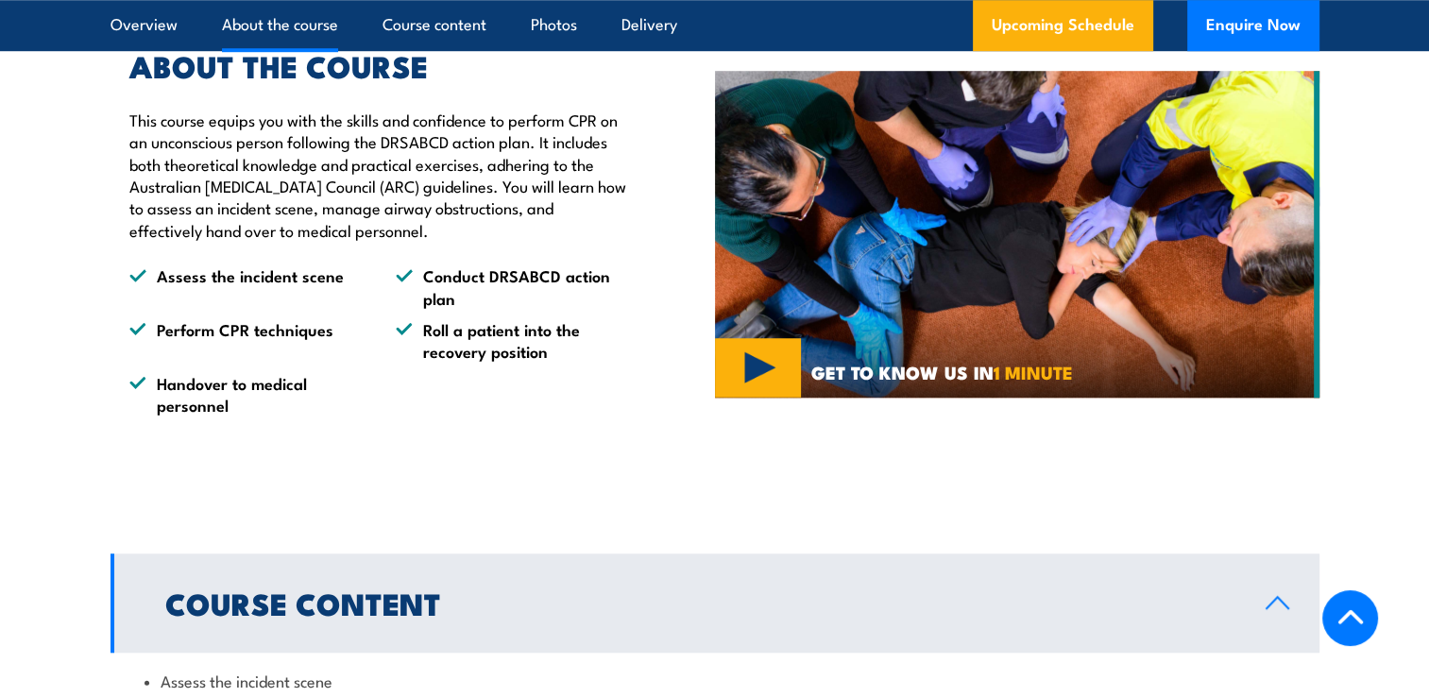
scroll to position [1490, 0]
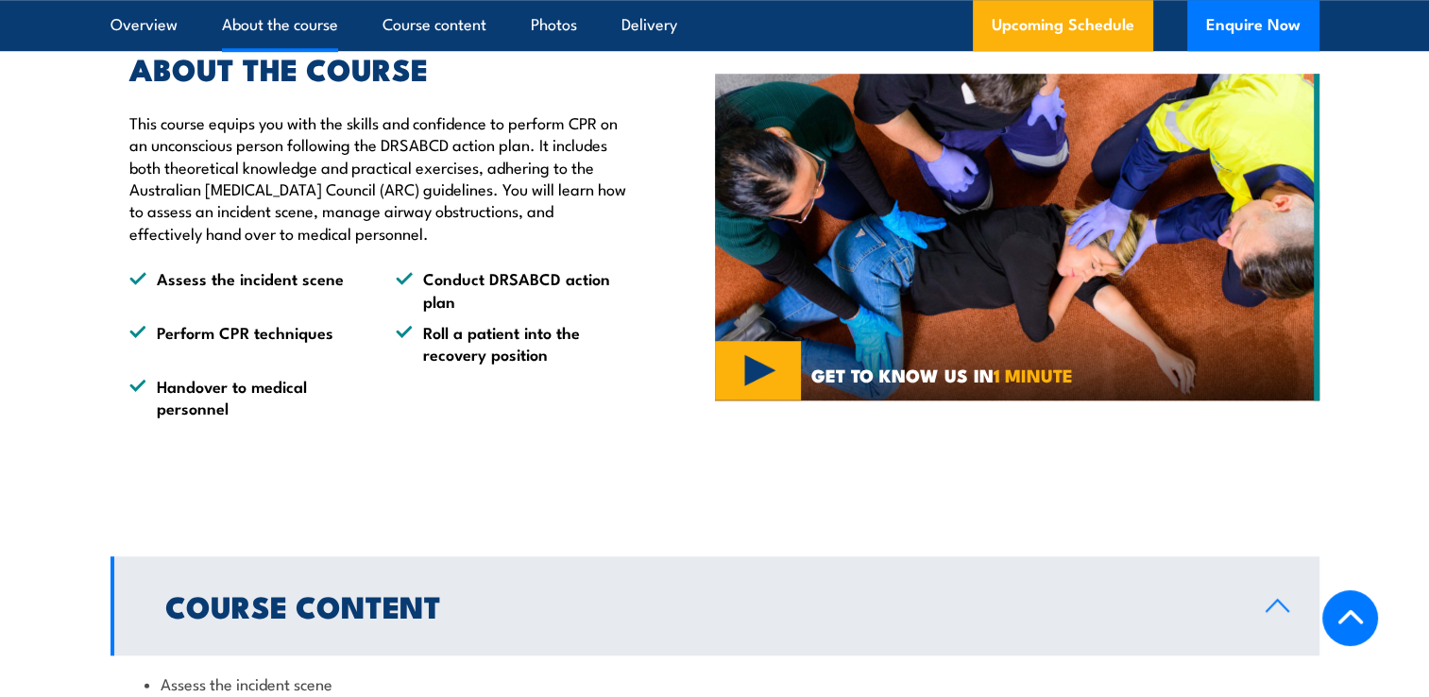
click at [756, 401] on img at bounding box center [1017, 237] width 605 height 327
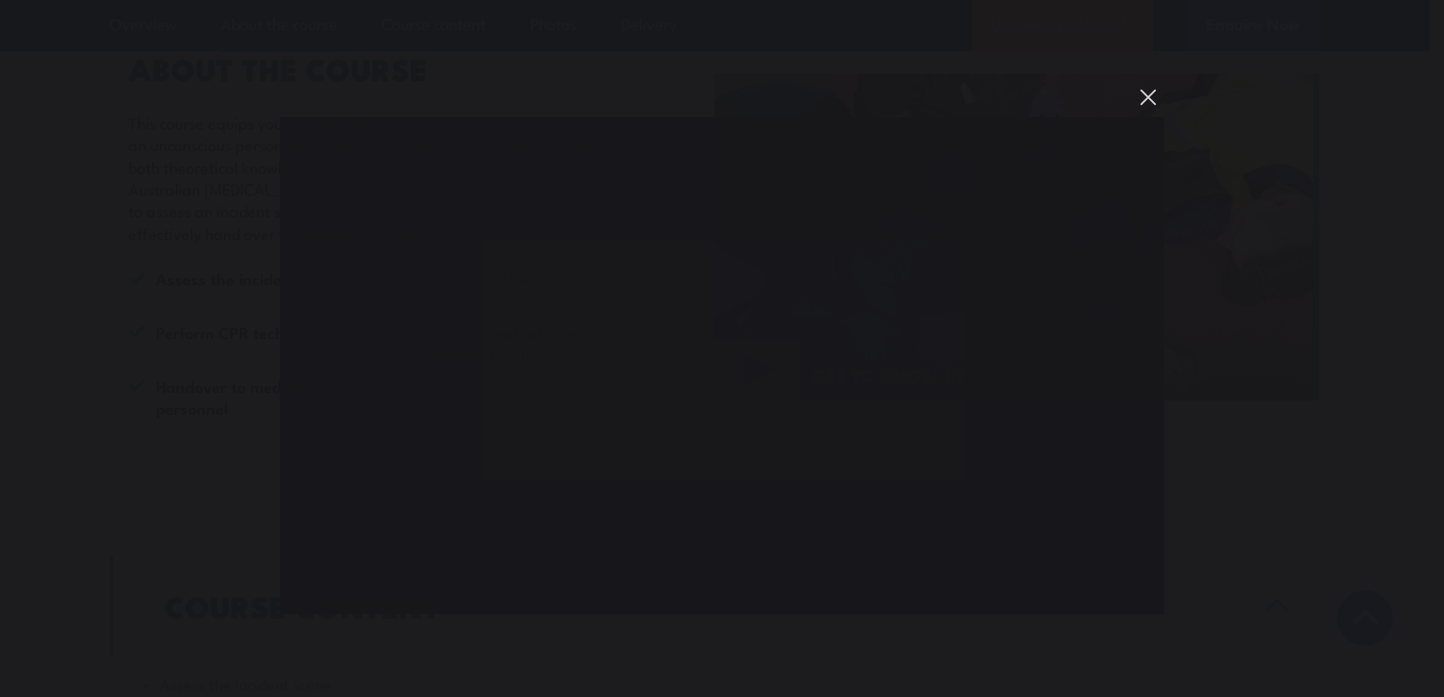
click at [1152, 94] on button "You can close this modal content with the ESC key" at bounding box center [1148, 97] width 32 height 32
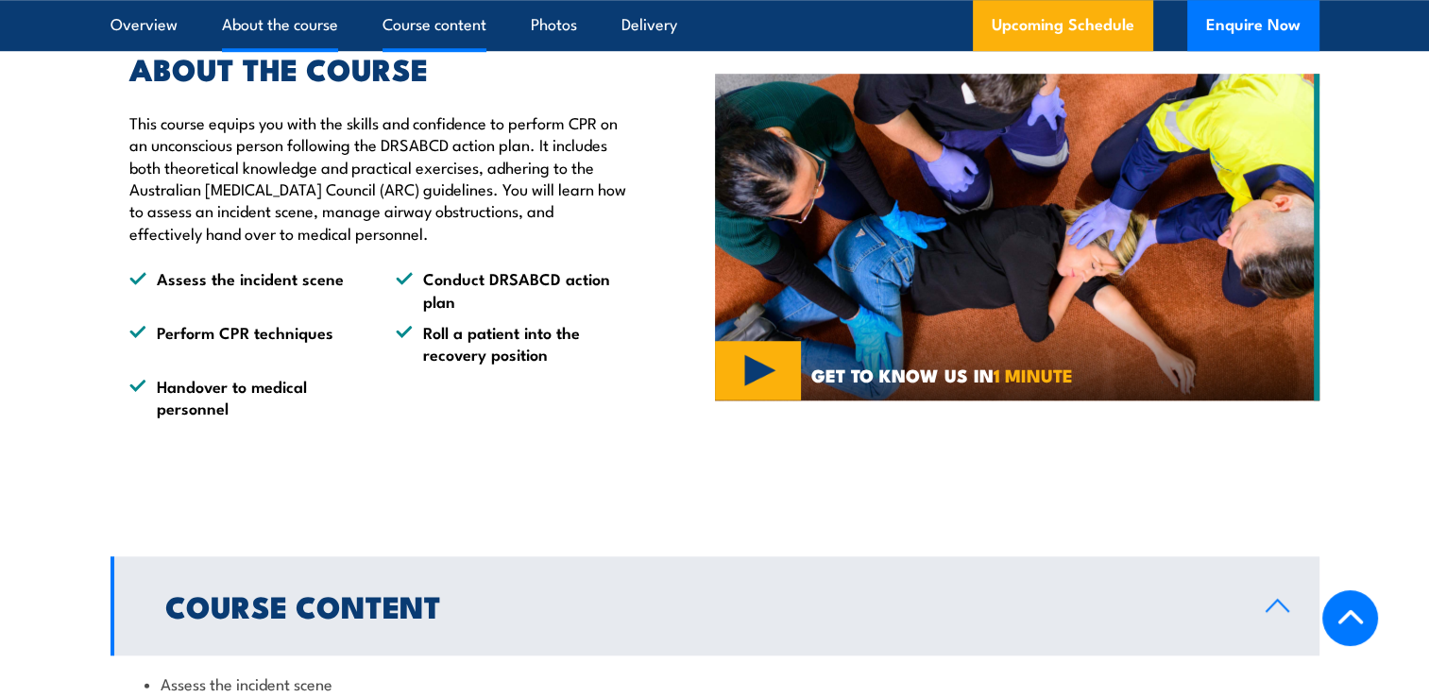
scroll to position [1526, 0]
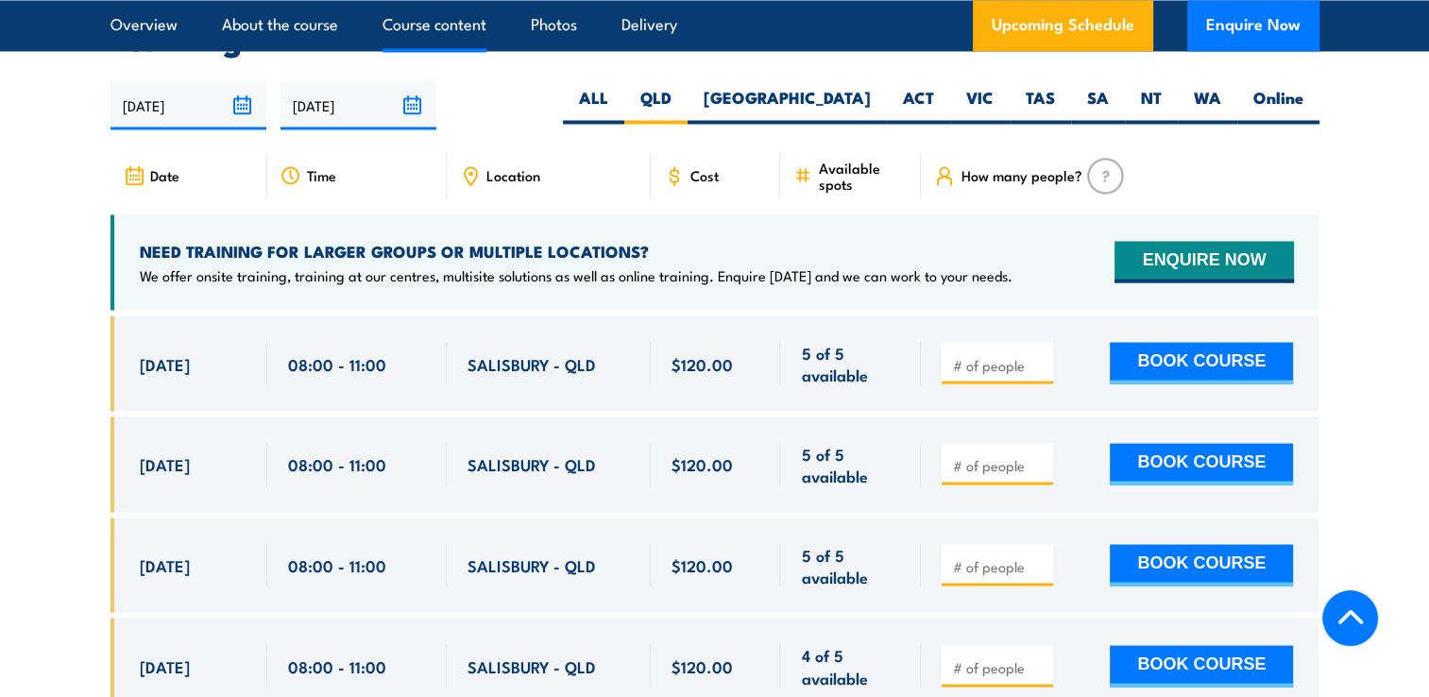
scroll to position [3460, 0]
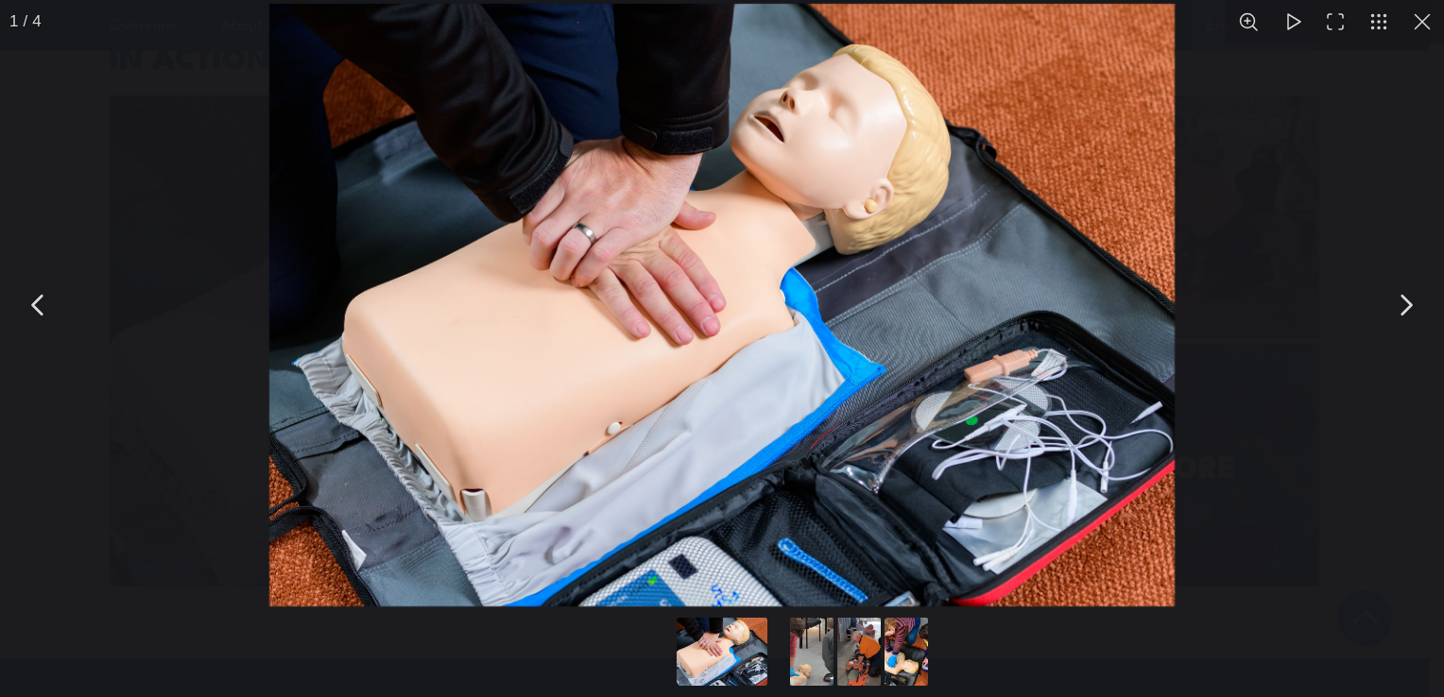
scroll to position [4997, 0]
